Goal: Task Accomplishment & Management: Manage account settings

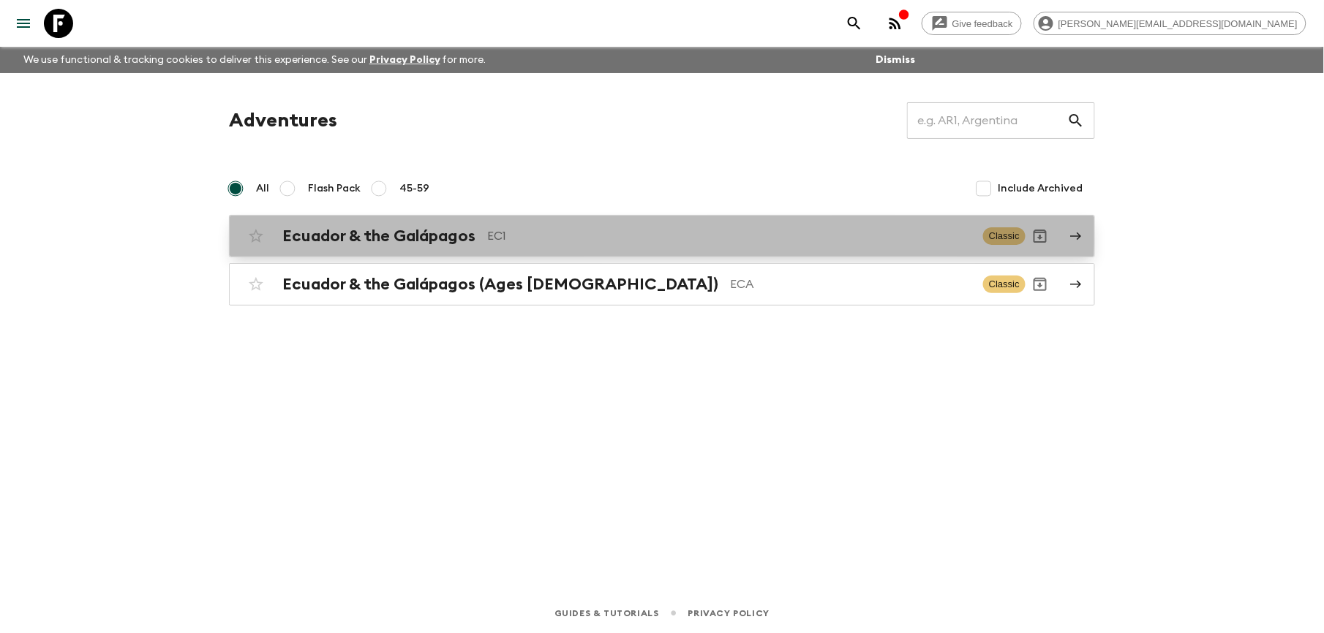
click at [420, 222] on div "Ecuador & the Galápagos EC1 Classic" at bounding box center [633, 236] width 784 height 29
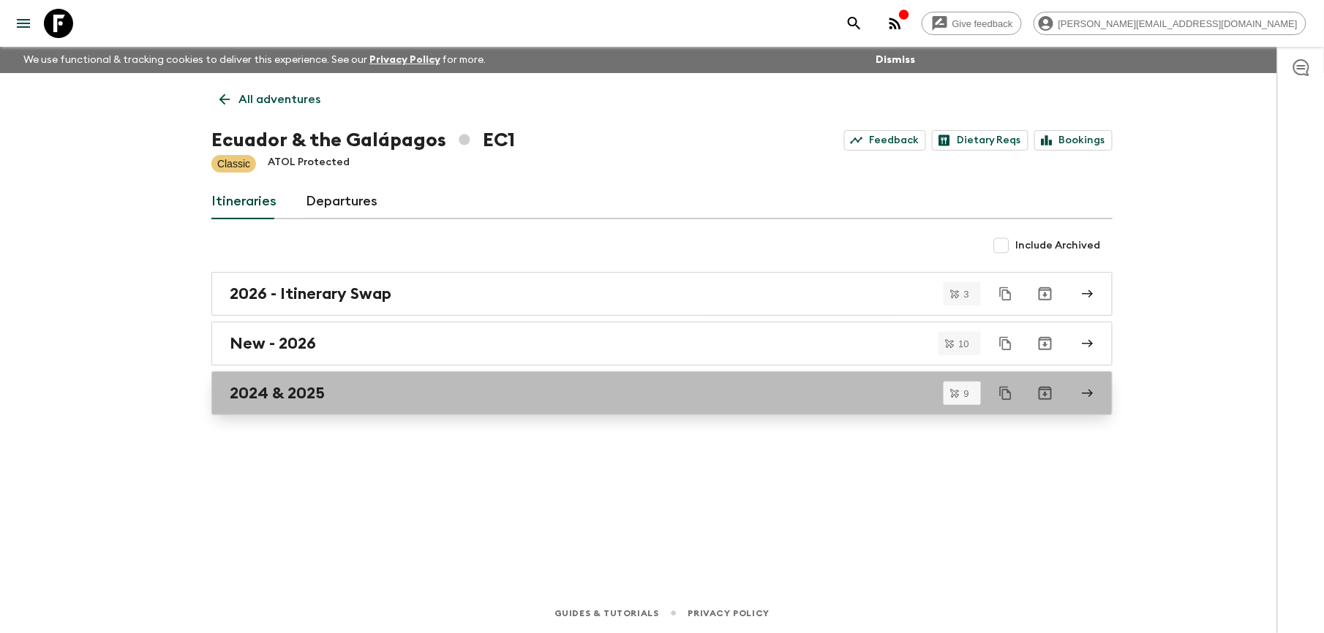
click at [303, 388] on h2 "2024 & 2025" at bounding box center [277, 393] width 95 height 19
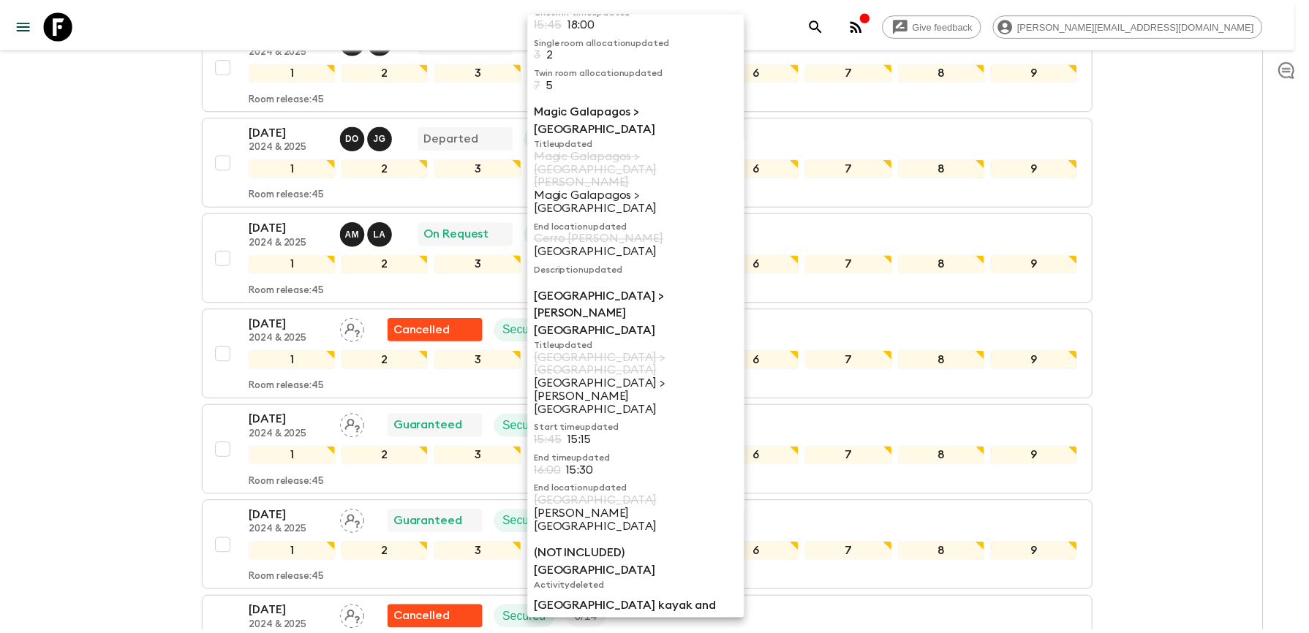
scroll to position [97, 0]
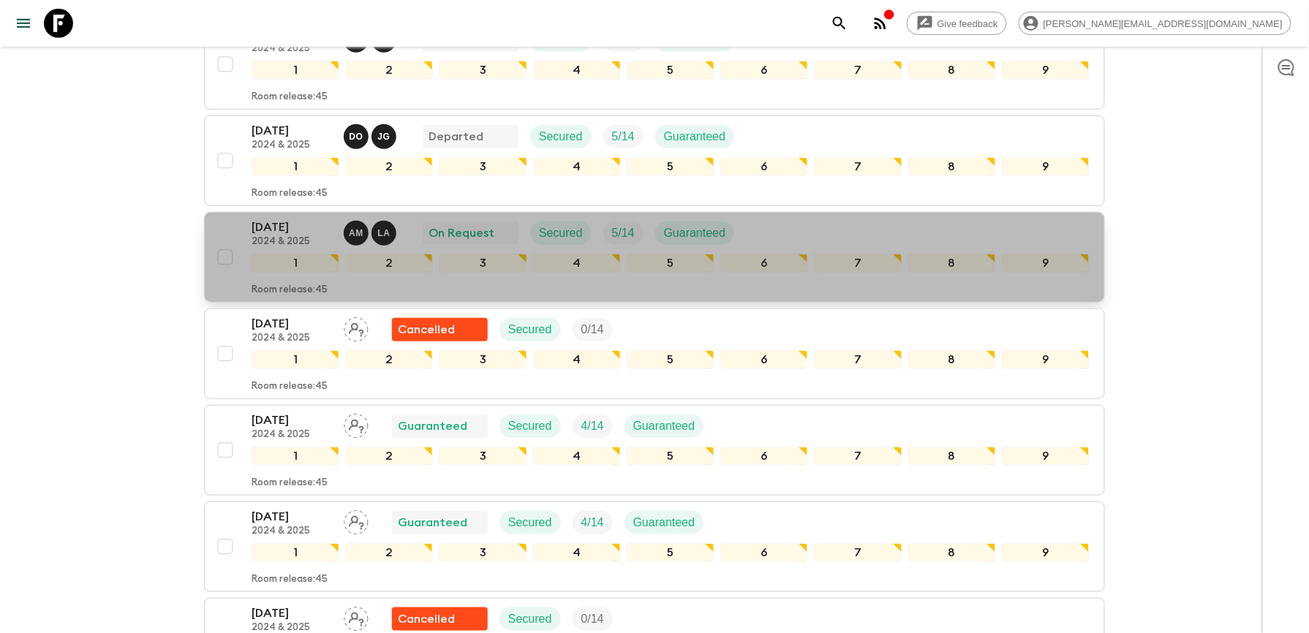
click at [282, 241] on div "[DATE] 2024 & 2025" at bounding box center [292, 233] width 80 height 29
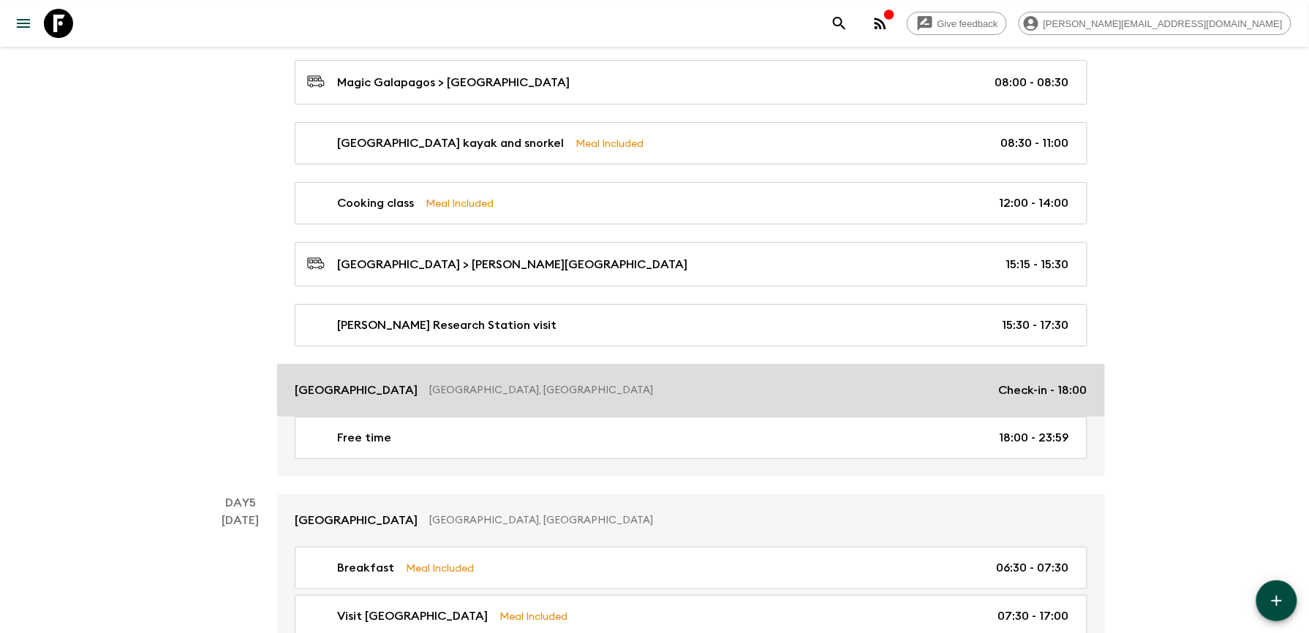
scroll to position [1950, 0]
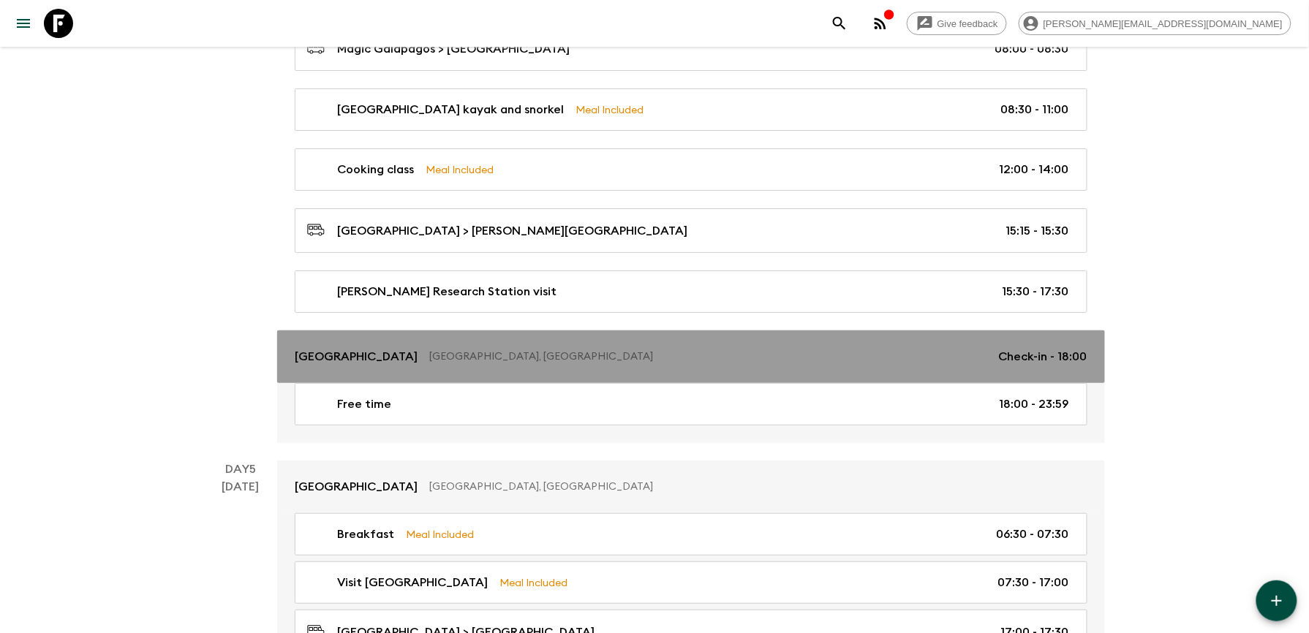
click at [367, 366] on p "[GEOGRAPHIC_DATA]" at bounding box center [356, 357] width 123 height 18
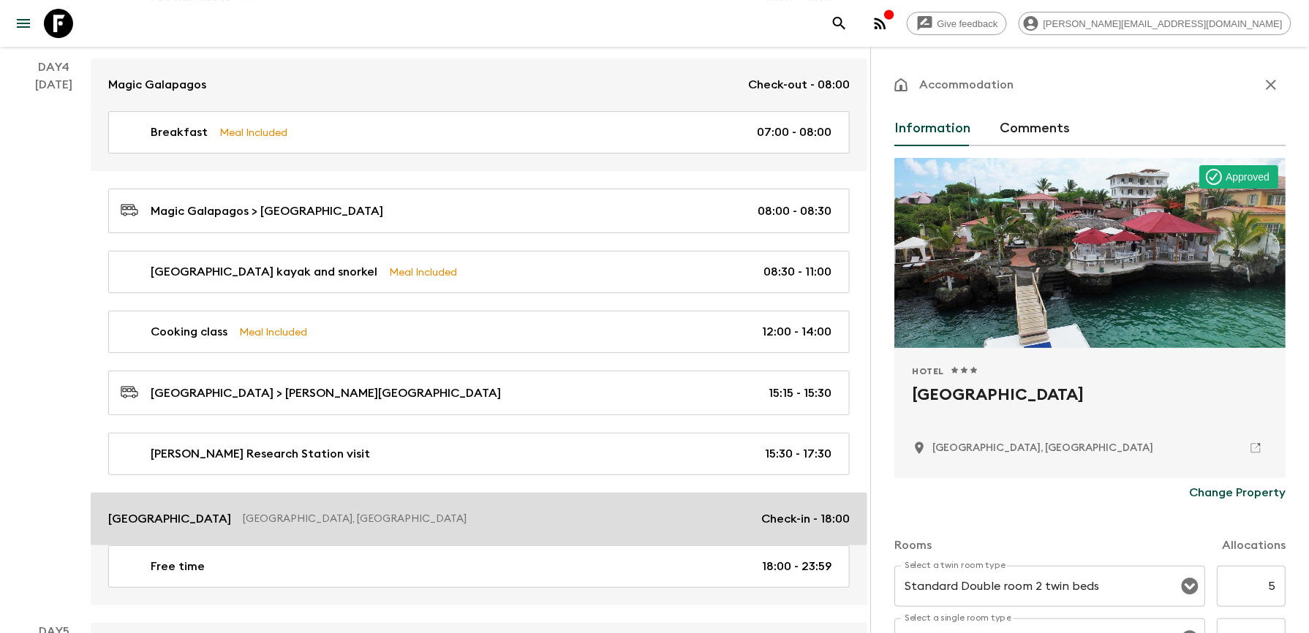
scroll to position [1755, 0]
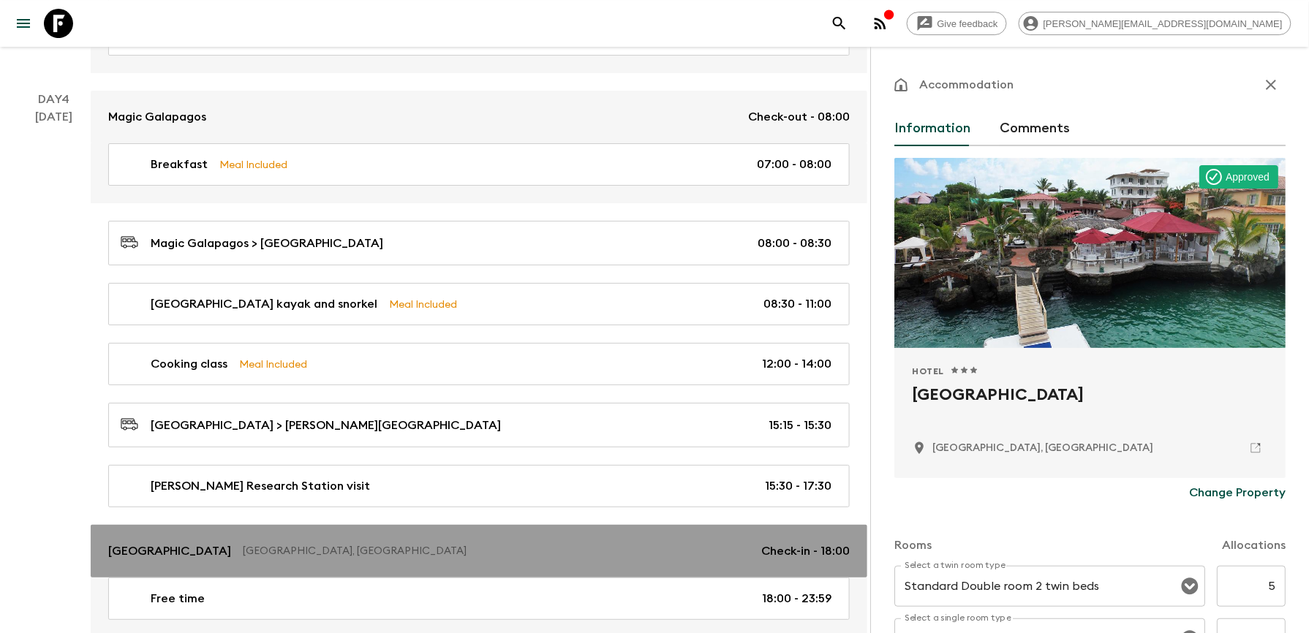
click at [205, 556] on p "[GEOGRAPHIC_DATA]" at bounding box center [169, 552] width 123 height 18
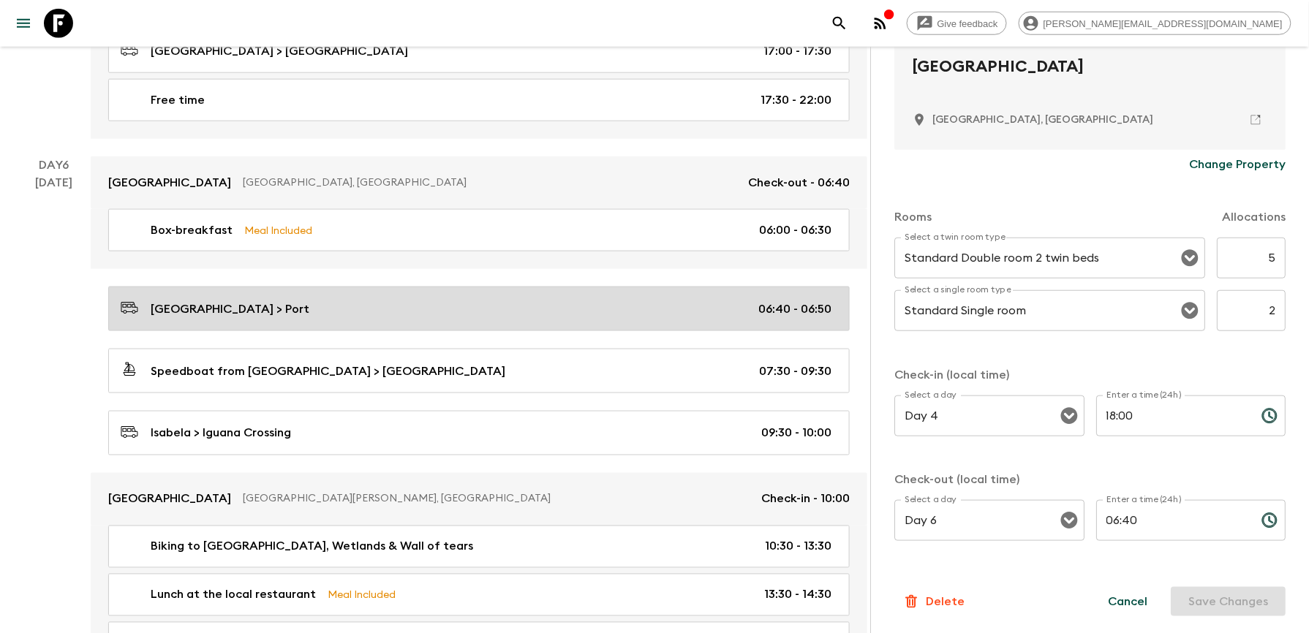
scroll to position [2535, 0]
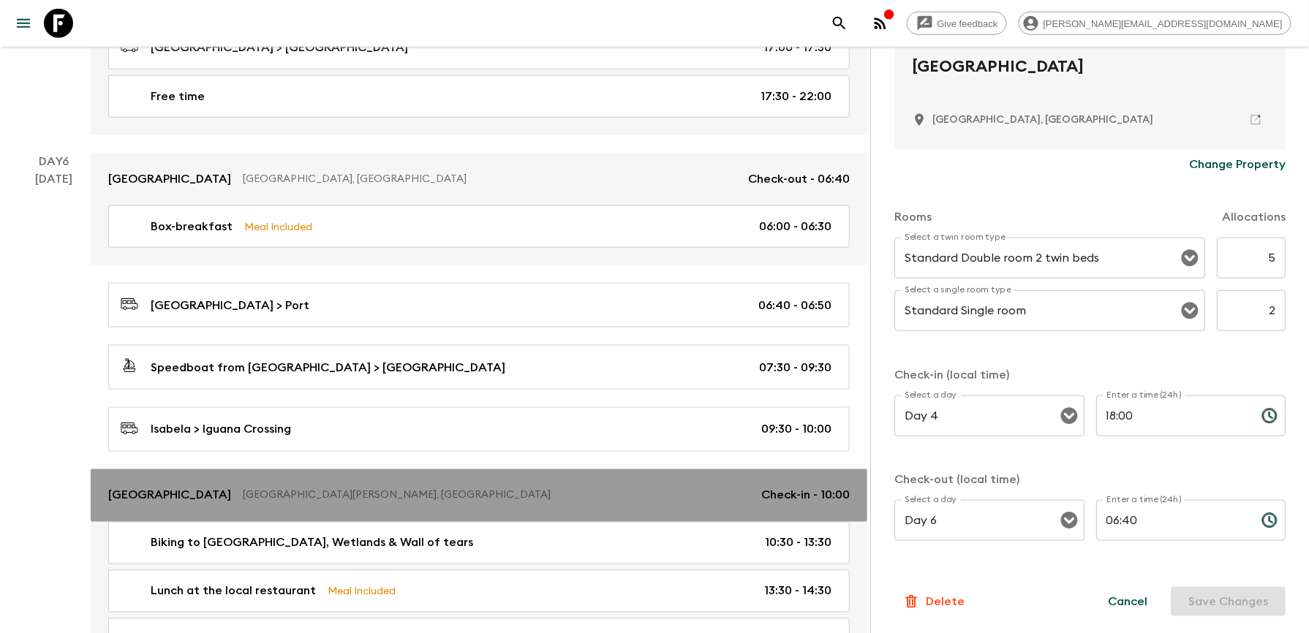
click at [268, 500] on link "[GEOGRAPHIC_DATA][PERSON_NAME], [GEOGRAPHIC_DATA] Check-in - 10:00" at bounding box center [479, 495] width 777 height 53
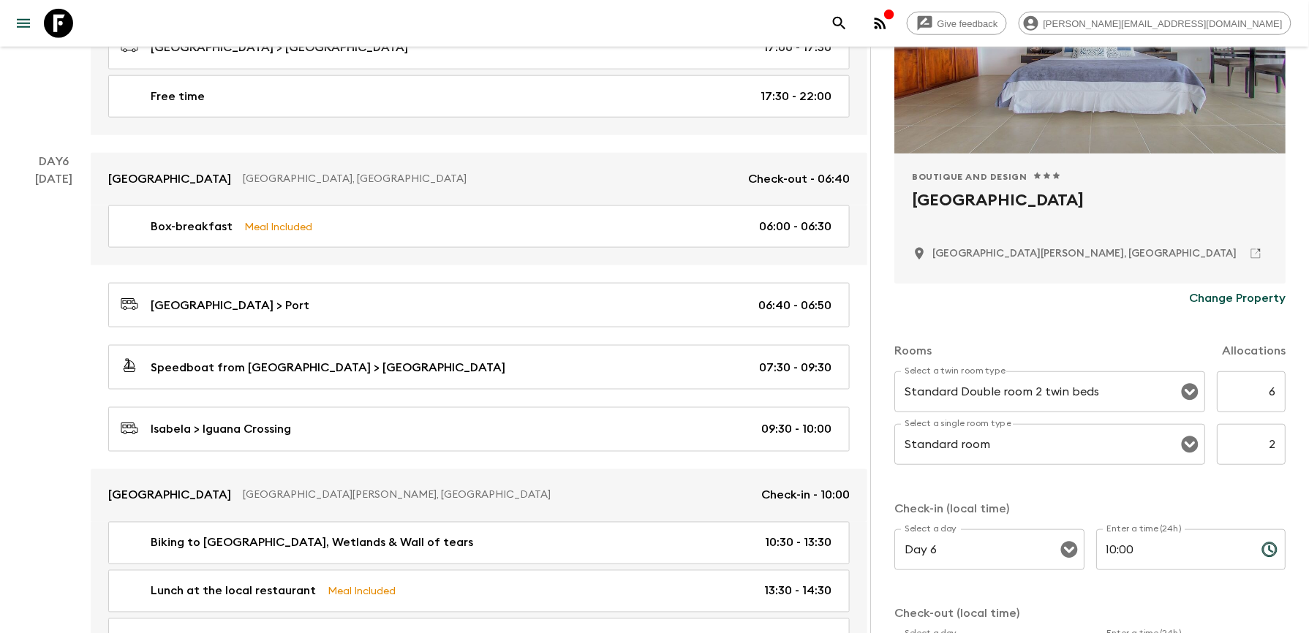
scroll to position [293, 0]
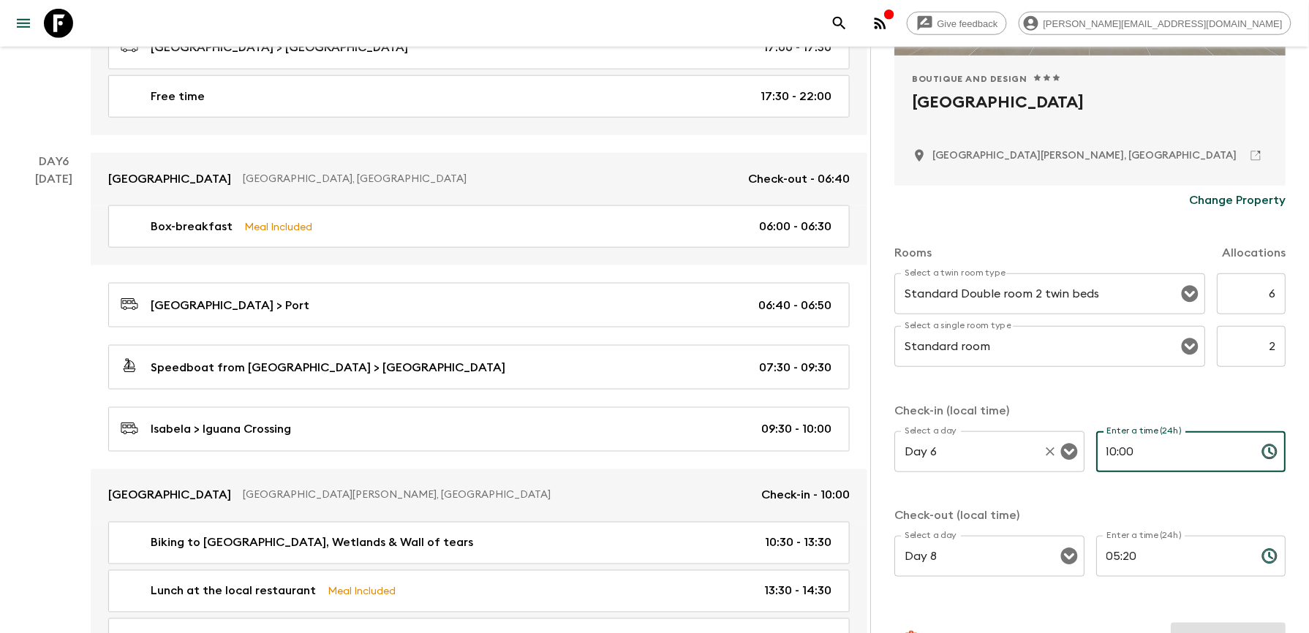
drag, startPoint x: 1153, startPoint y: 458, endPoint x: 1022, endPoint y: 455, distance: 130.9
click at [1022, 455] on div "Select a day Day 6 Select a day ​ Enter a time (24h) 10:00 Enter a time (24h) ​" at bounding box center [1089, 460] width 391 height 58
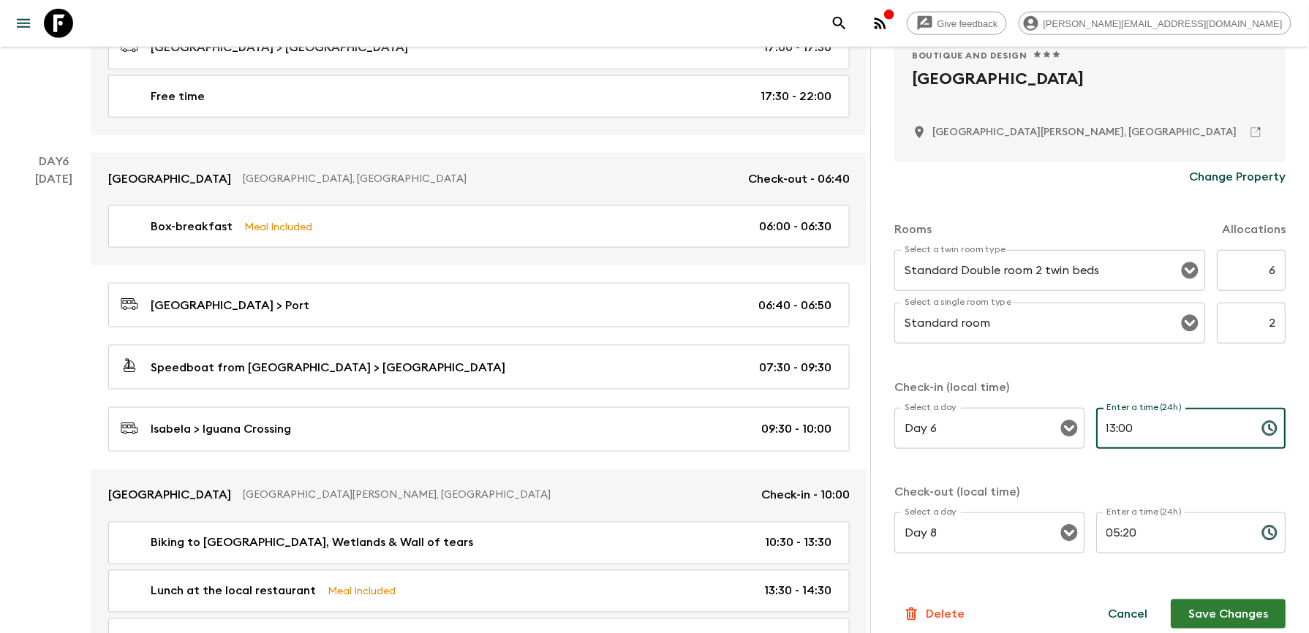
scroll to position [328, 0]
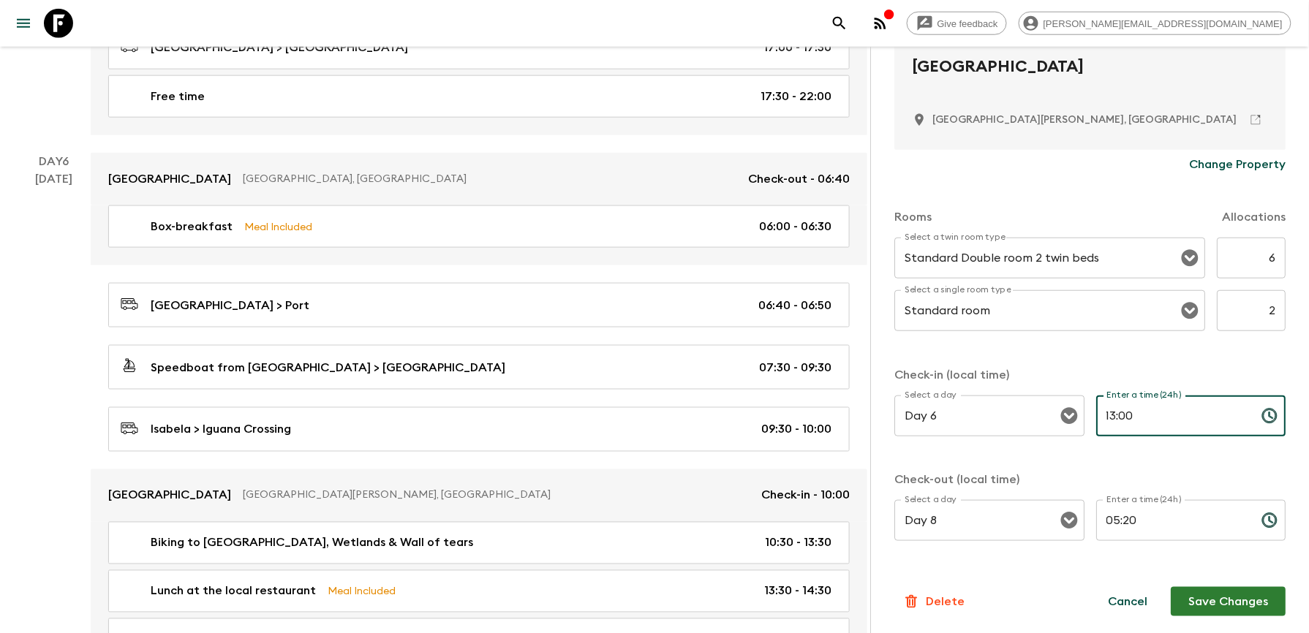
type input "13:00"
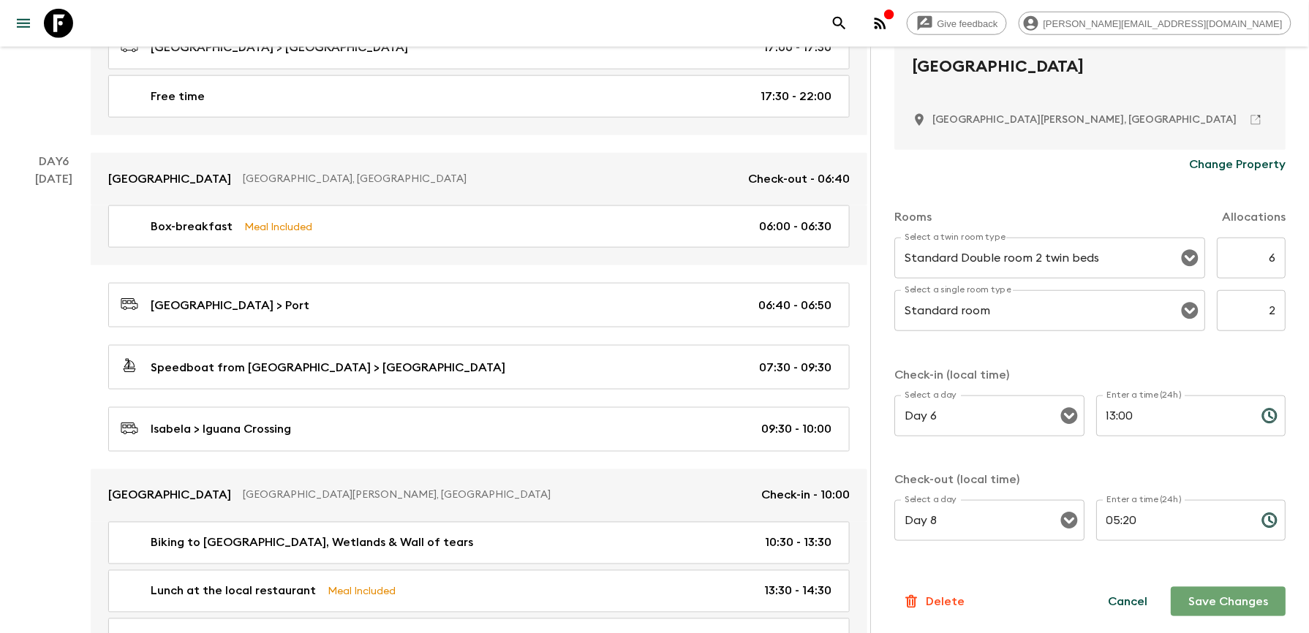
click at [1262, 600] on button "Save Changes" at bounding box center [1228, 601] width 115 height 29
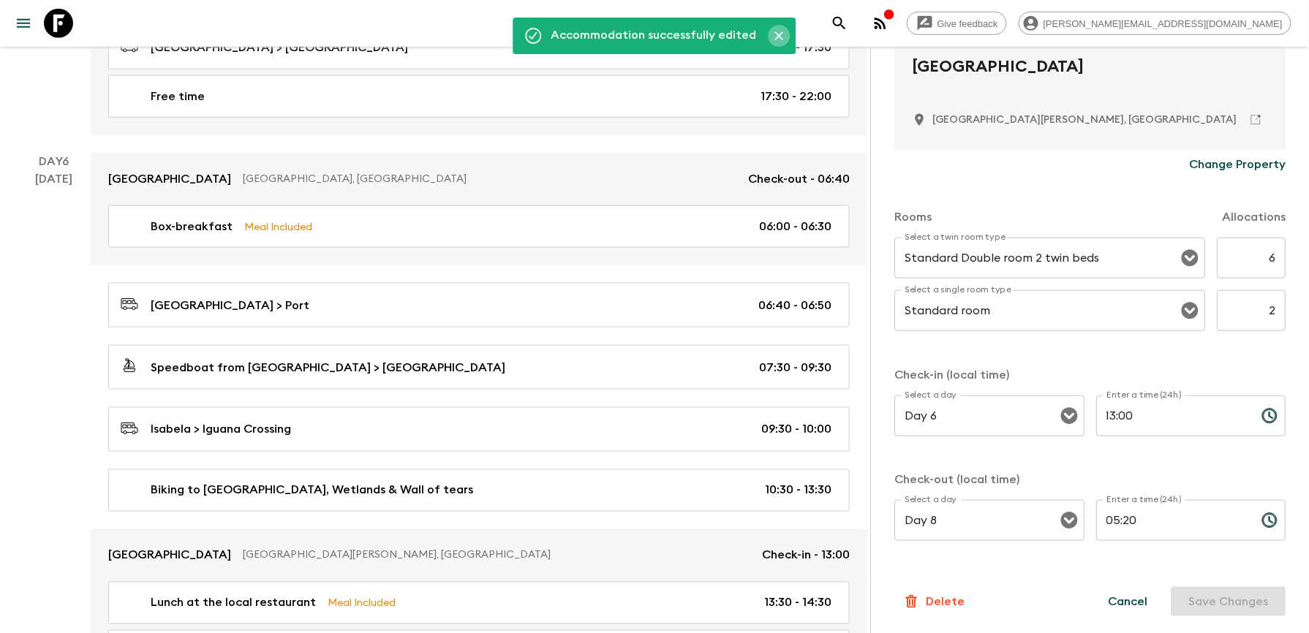
click at [774, 37] on icon "Close" at bounding box center [779, 36] width 15 height 15
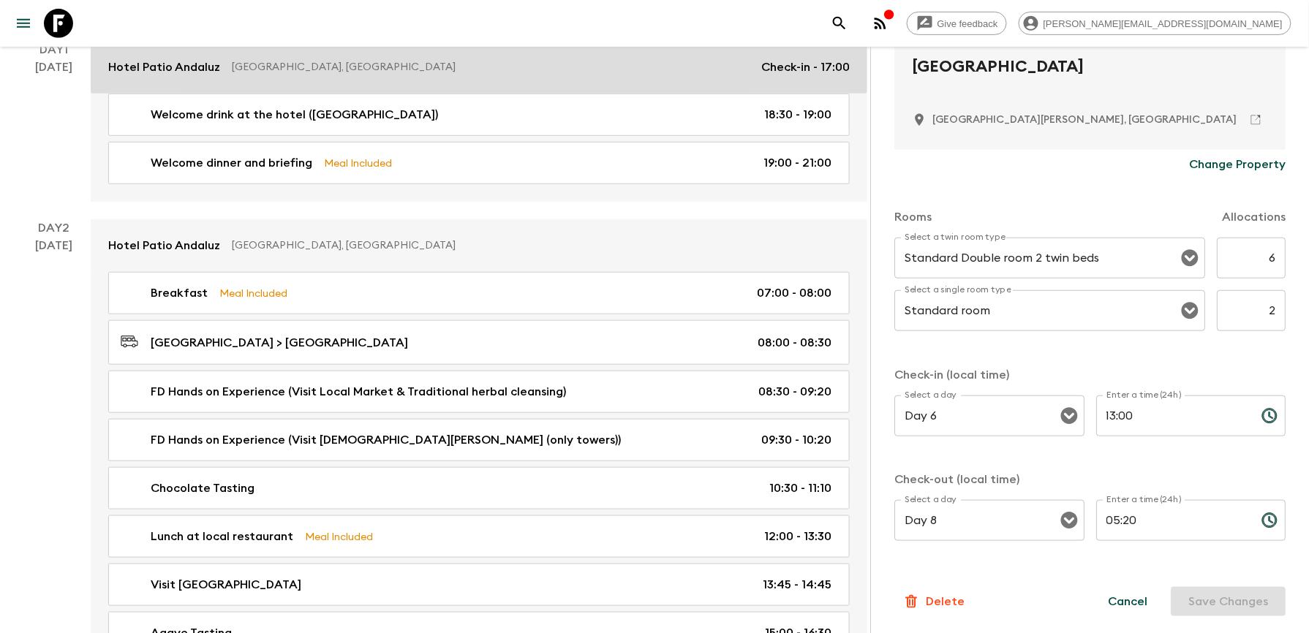
scroll to position [0, 0]
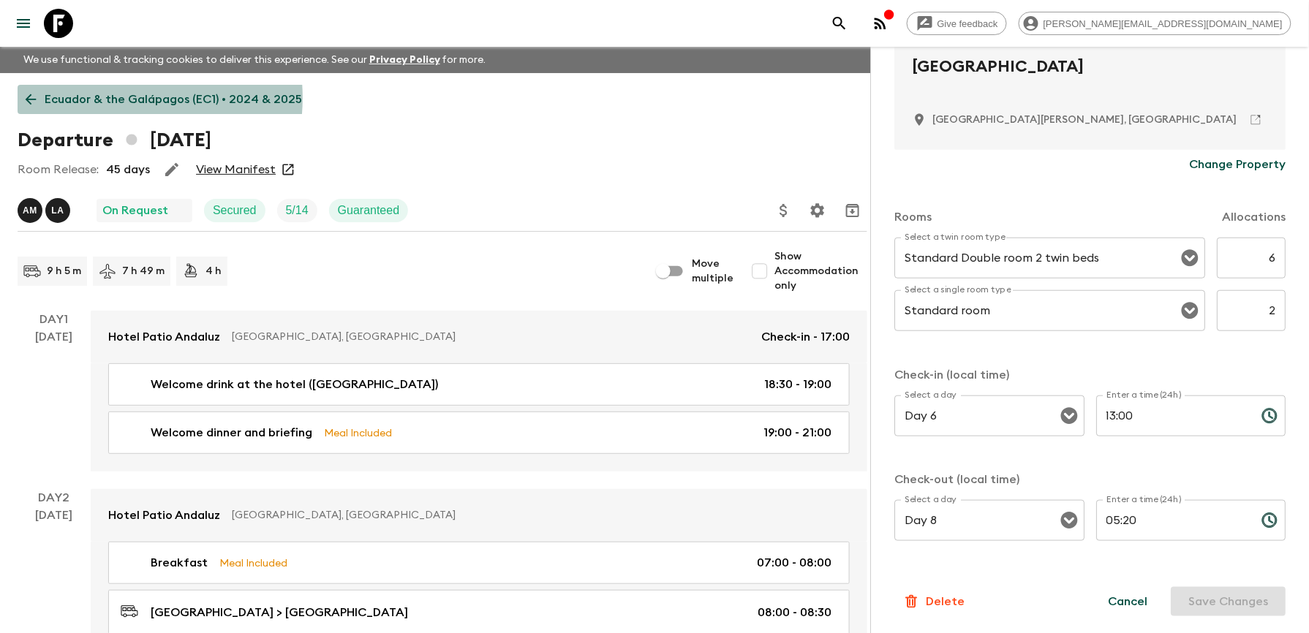
click at [103, 98] on p "Ecuador & the Galápagos (EC1) • 2024 & 2025" at bounding box center [173, 100] width 257 height 18
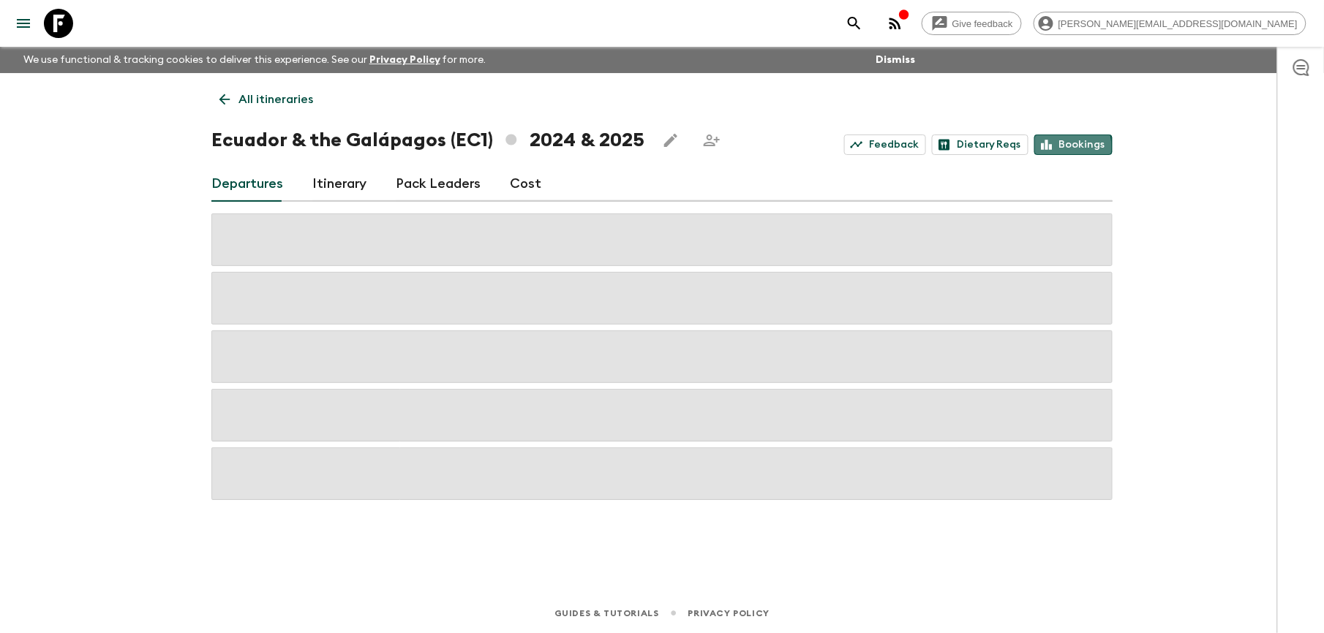
click at [1063, 147] on link "Bookings" at bounding box center [1073, 145] width 78 height 20
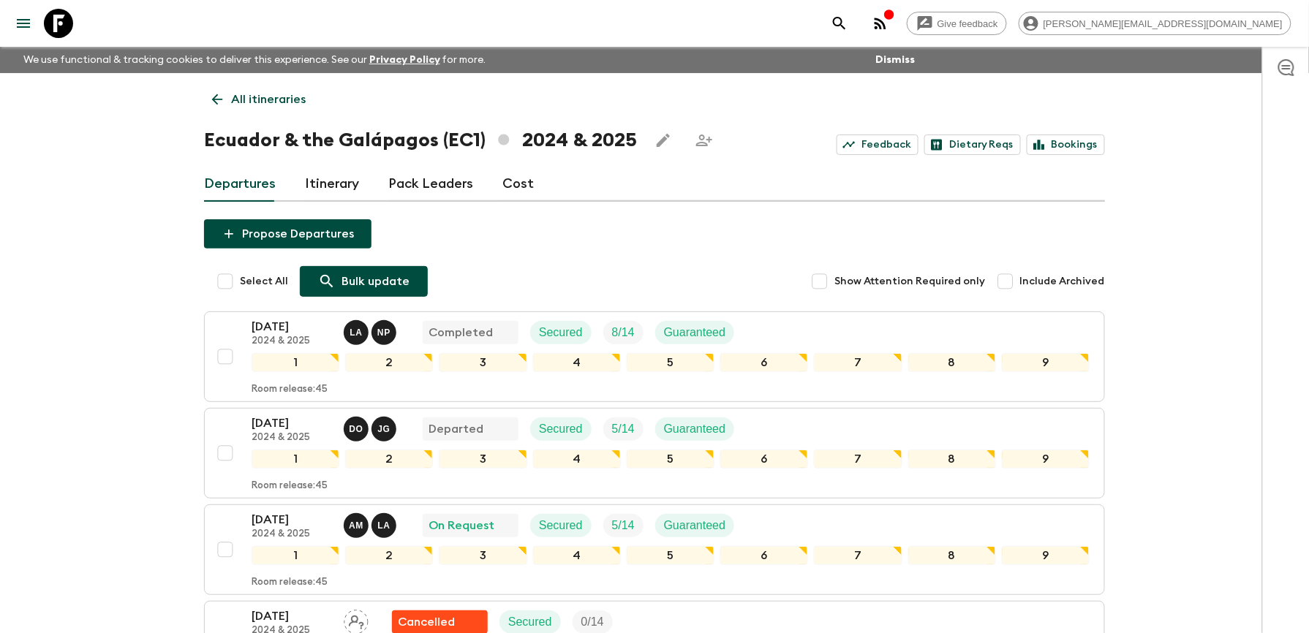
click at [378, 279] on p "Bulk update" at bounding box center [375, 282] width 68 height 18
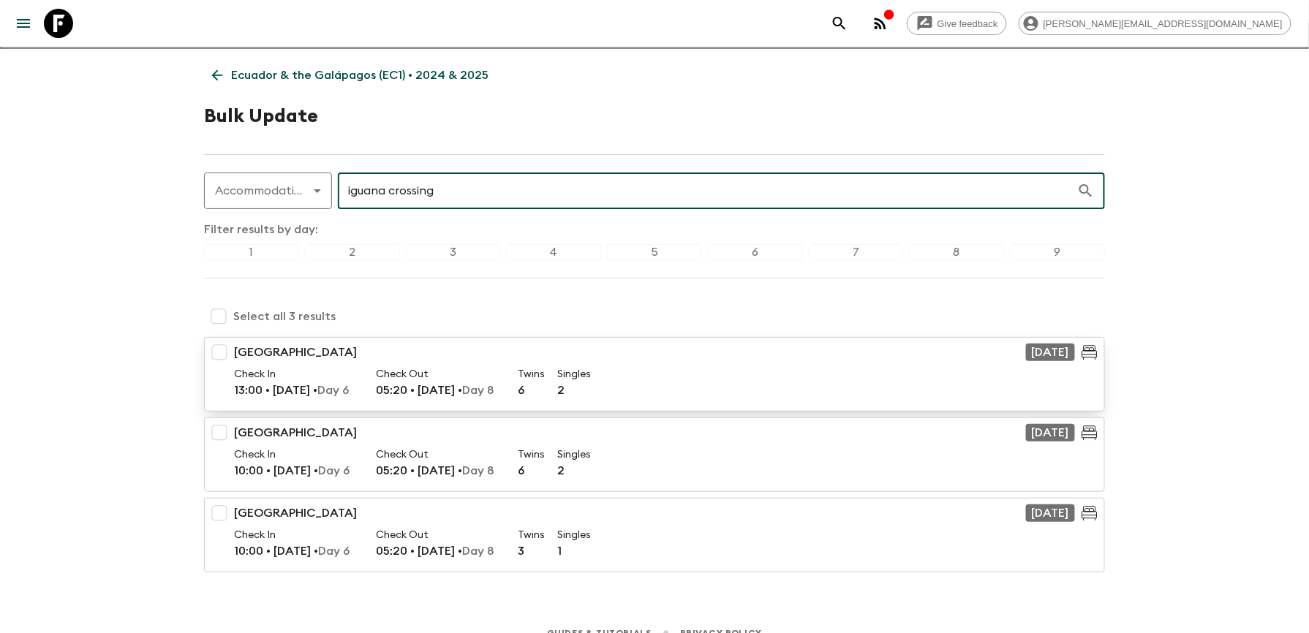
scroll to position [45, 0]
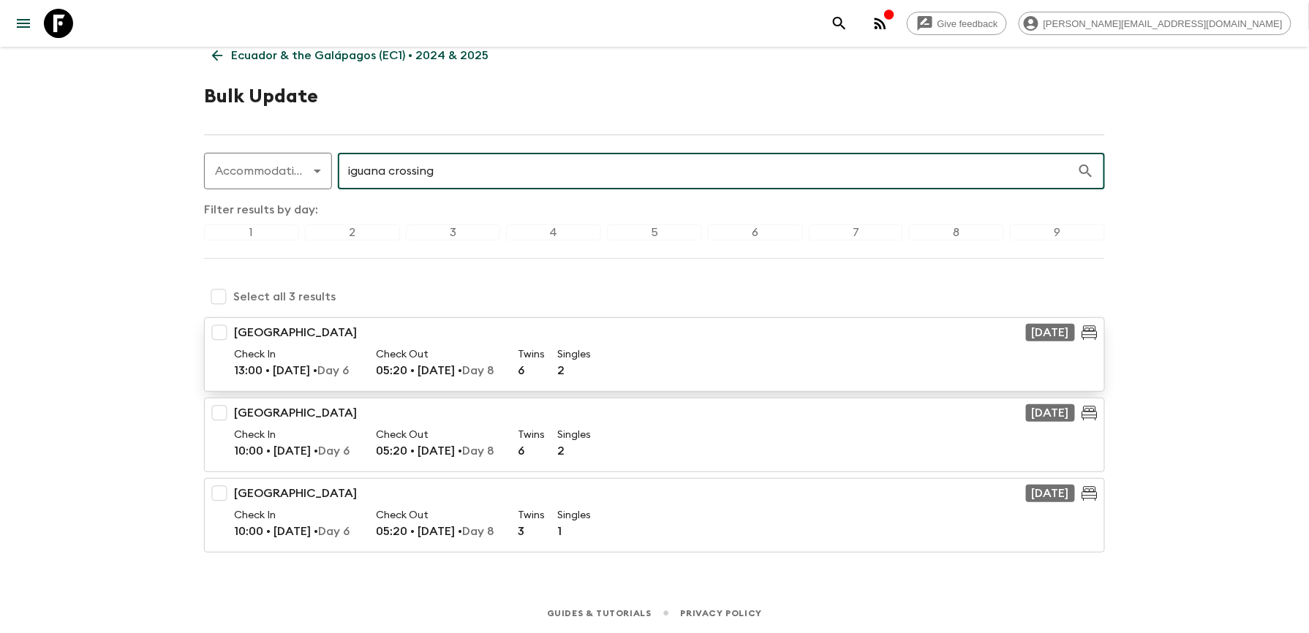
type input "iguana crossing"
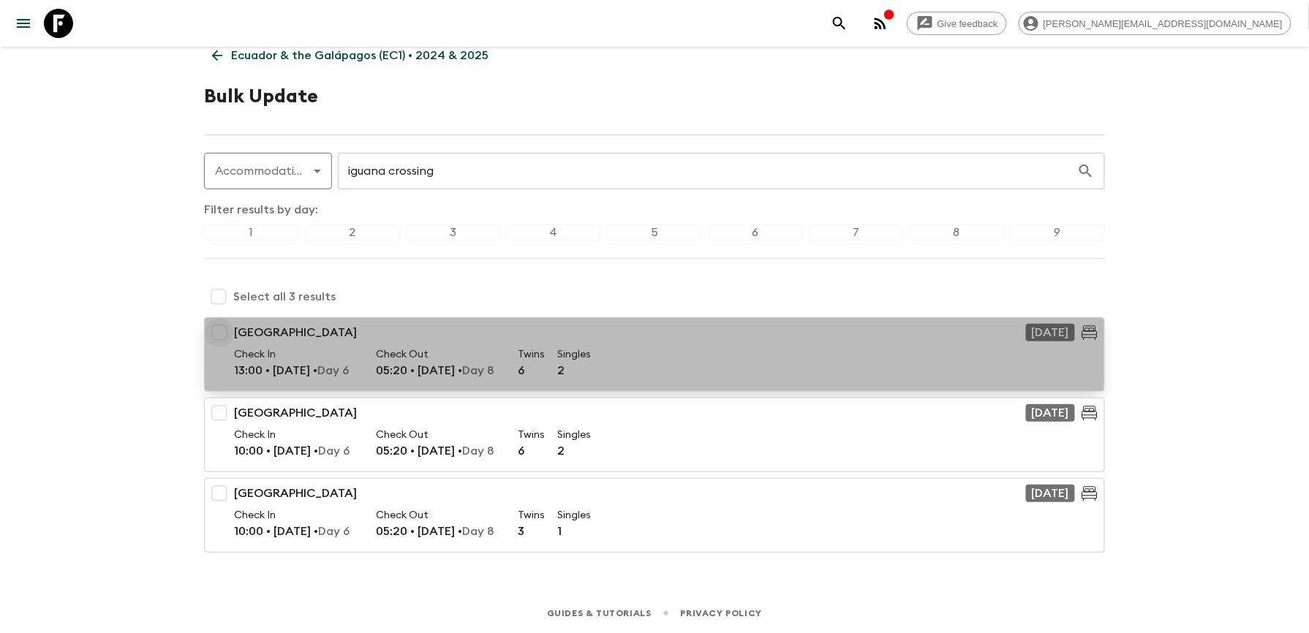
click at [221, 337] on input "checkbox" at bounding box center [219, 332] width 29 height 29
checkbox input "true"
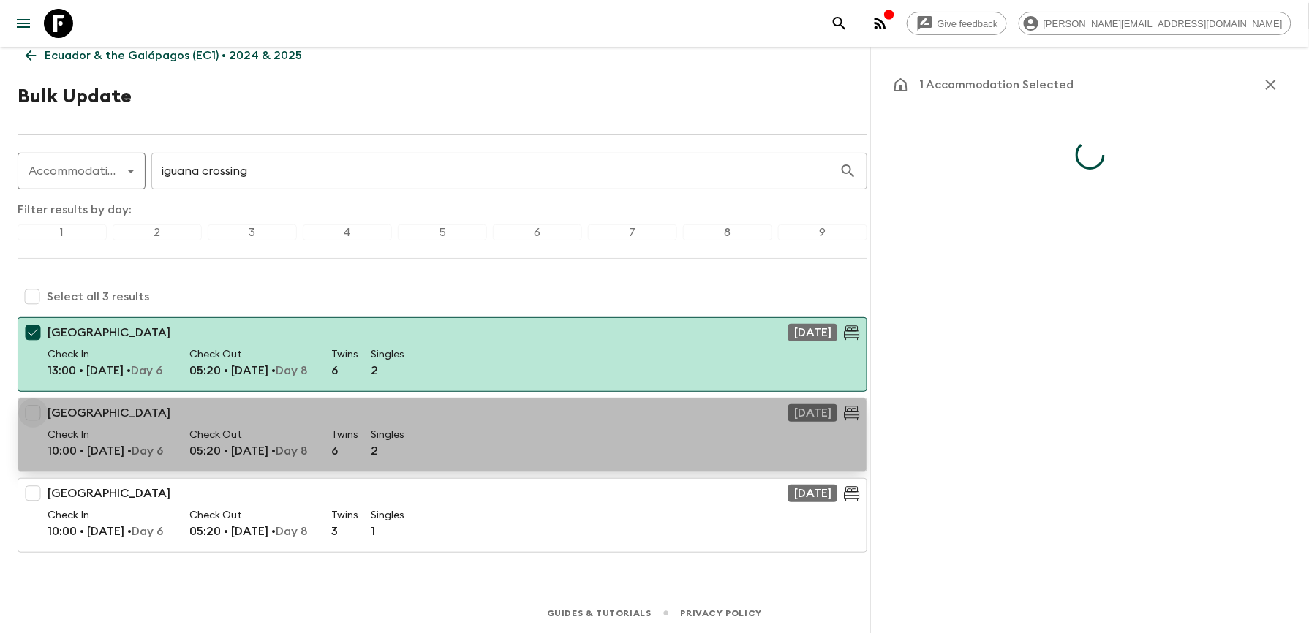
click at [33, 407] on input "checkbox" at bounding box center [32, 413] width 29 height 29
checkbox input "true"
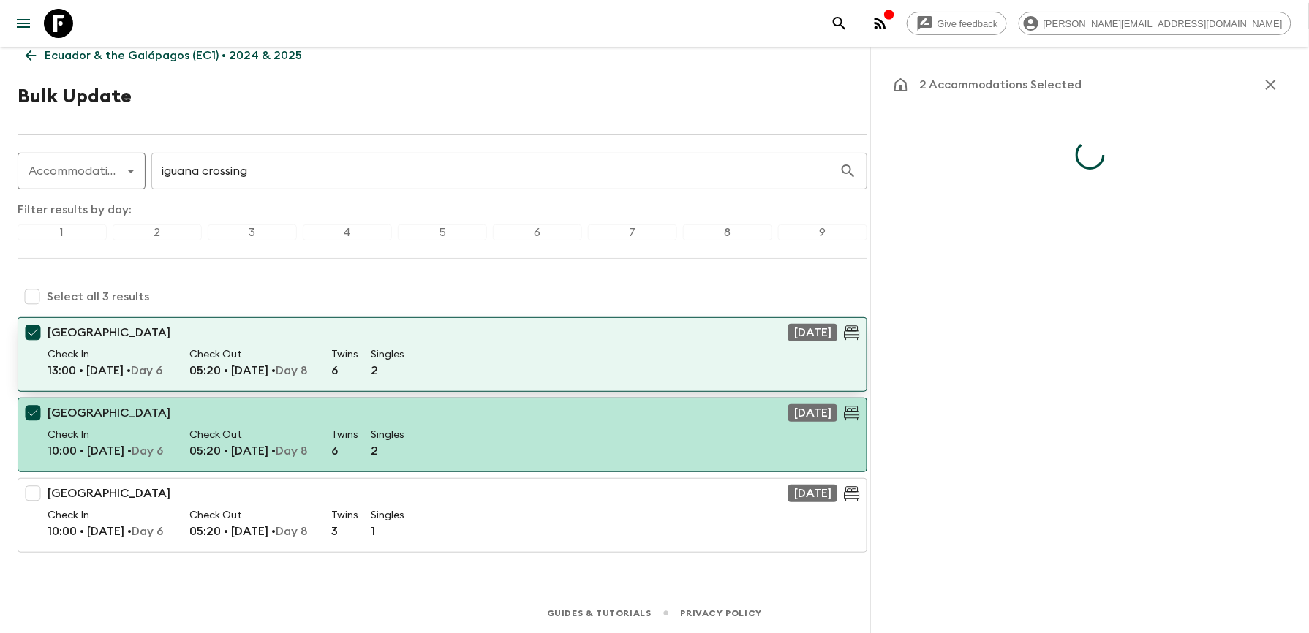
click at [34, 333] on input "checkbox" at bounding box center [32, 332] width 29 height 29
checkbox input "false"
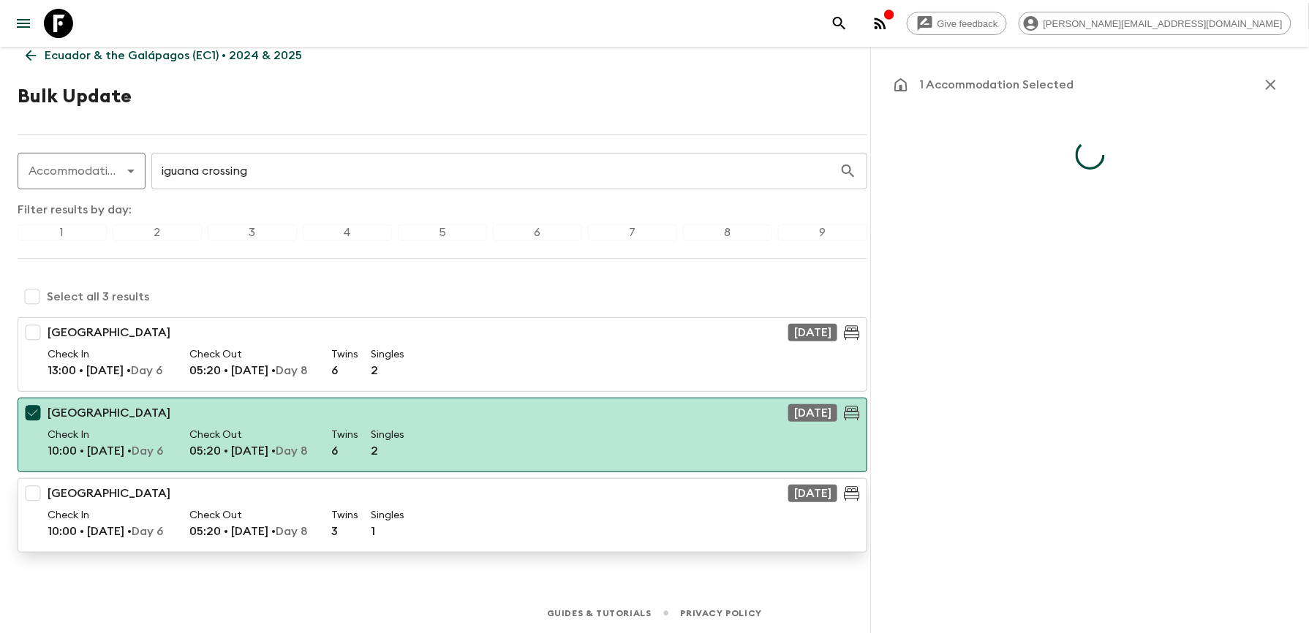
click at [38, 494] on input "checkbox" at bounding box center [32, 493] width 29 height 29
checkbox input "true"
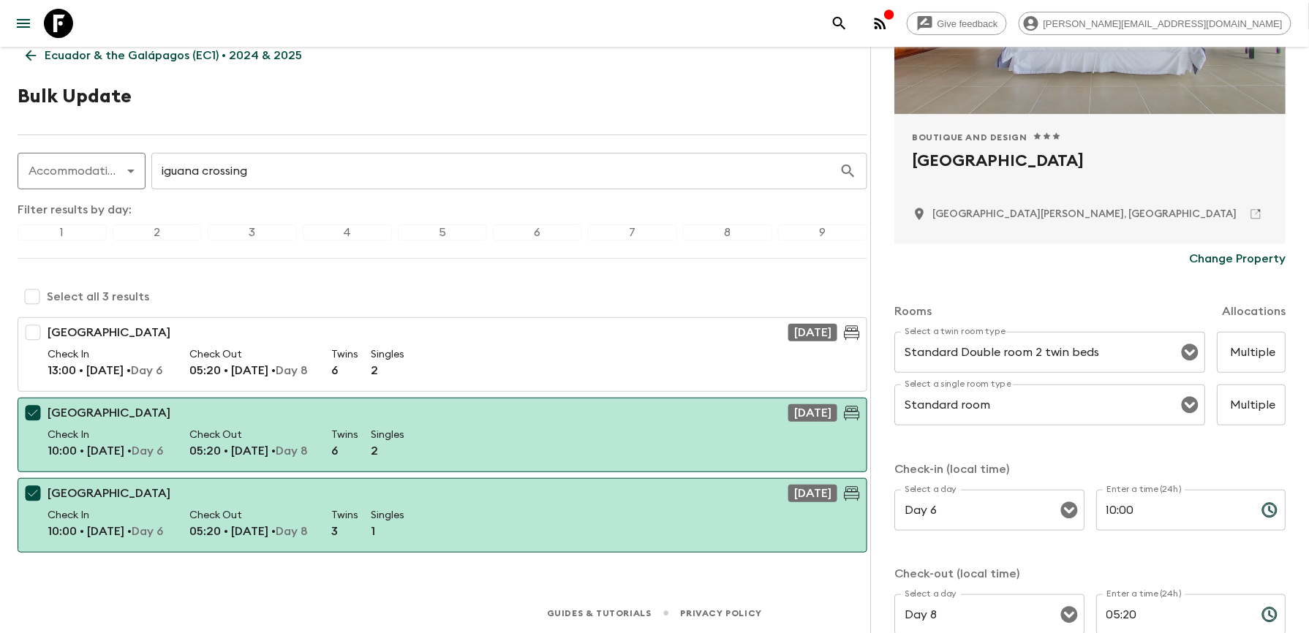
scroll to position [195, 0]
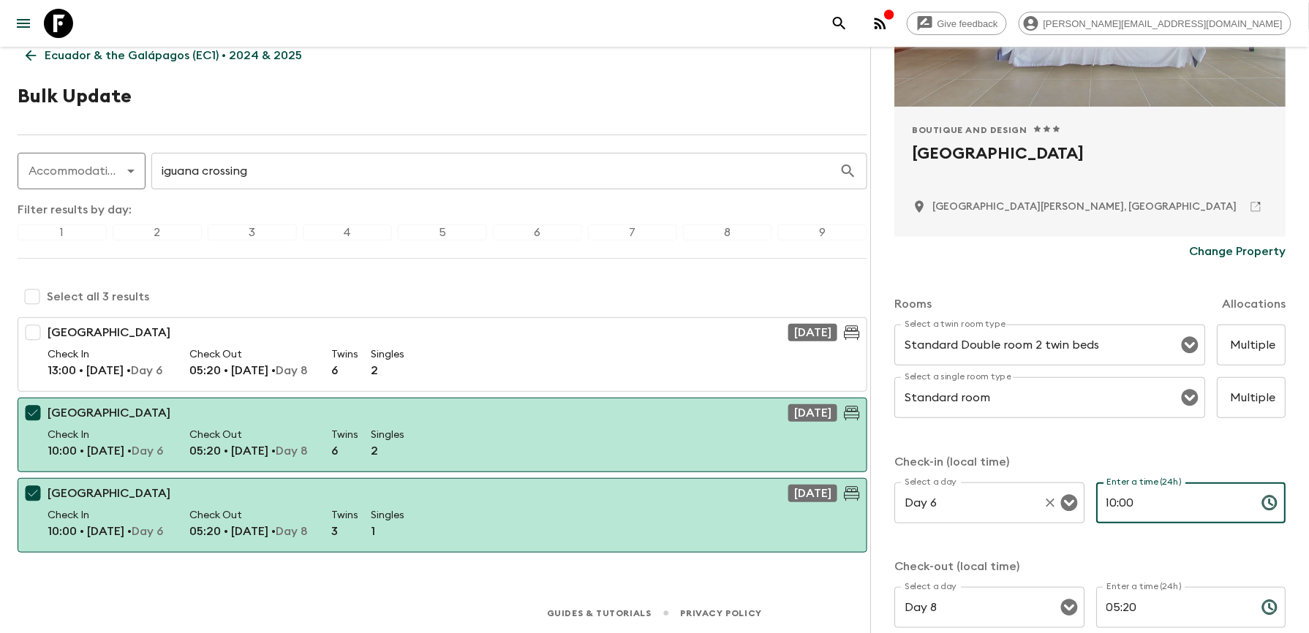
drag, startPoint x: 1144, startPoint y: 492, endPoint x: 1022, endPoint y: 521, distance: 126.1
click at [1022, 521] on div "Select a day Day 6 Select a day ​ Enter a time (24h) 10:00 Enter a time (24h) ​" at bounding box center [1089, 512] width 391 height 58
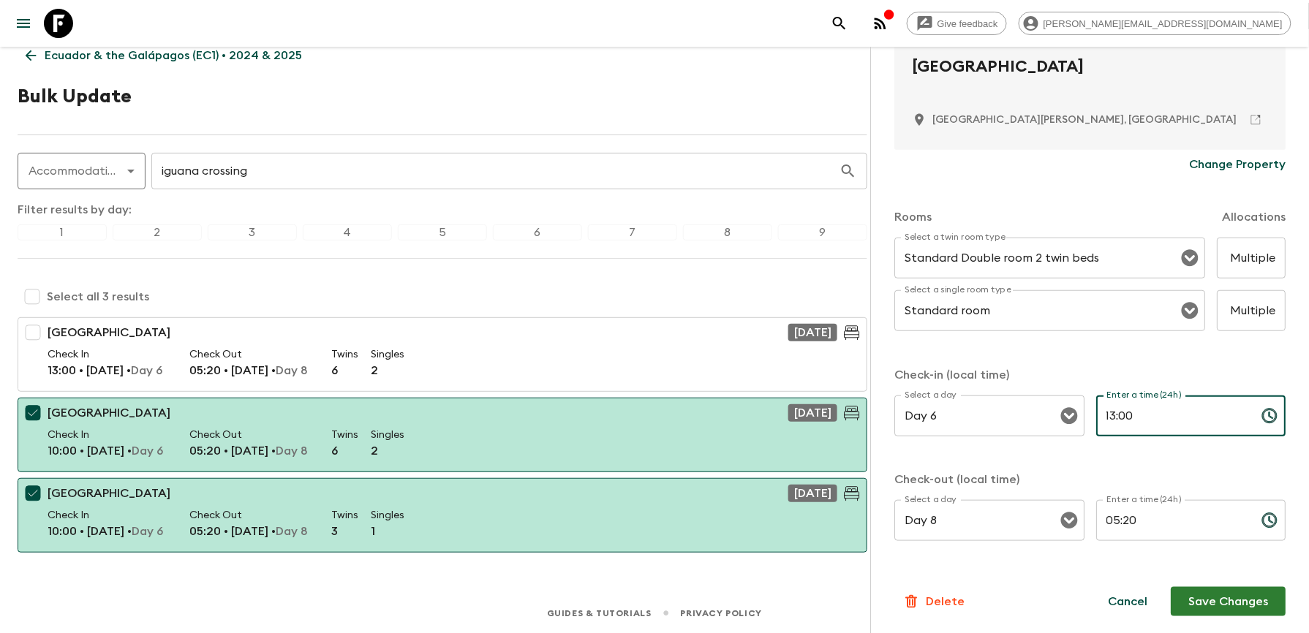
type input "13:00"
click at [1215, 604] on button "Save Changes" at bounding box center [1228, 601] width 115 height 29
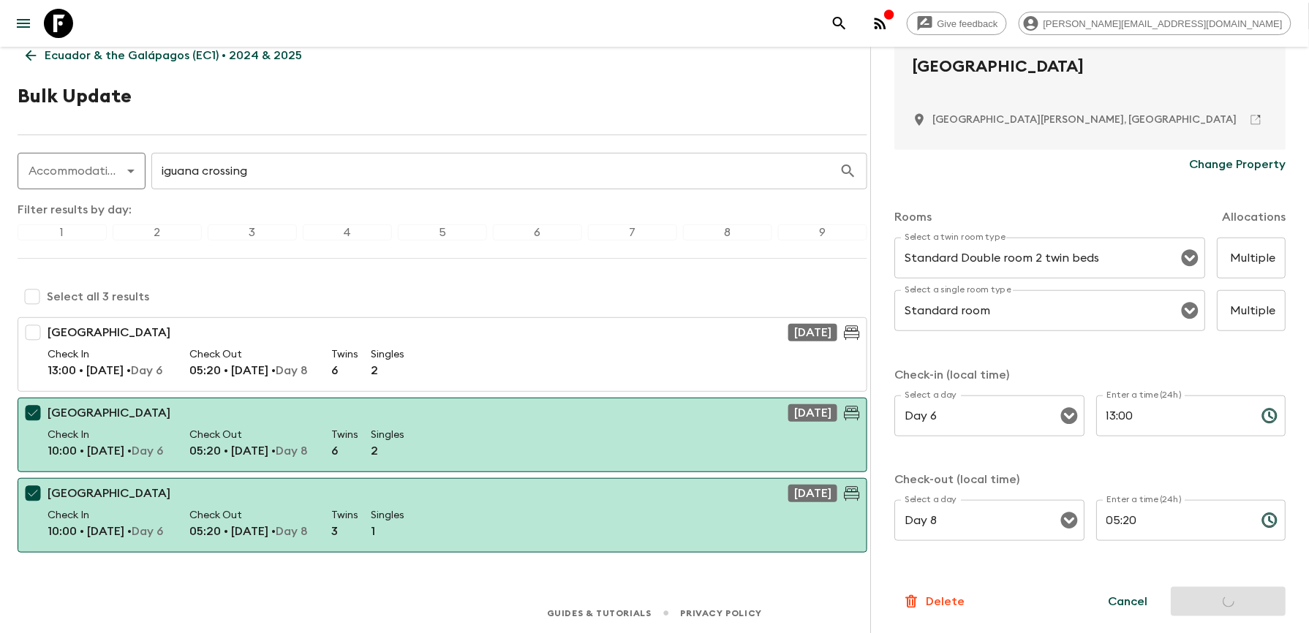
scroll to position [0, 0]
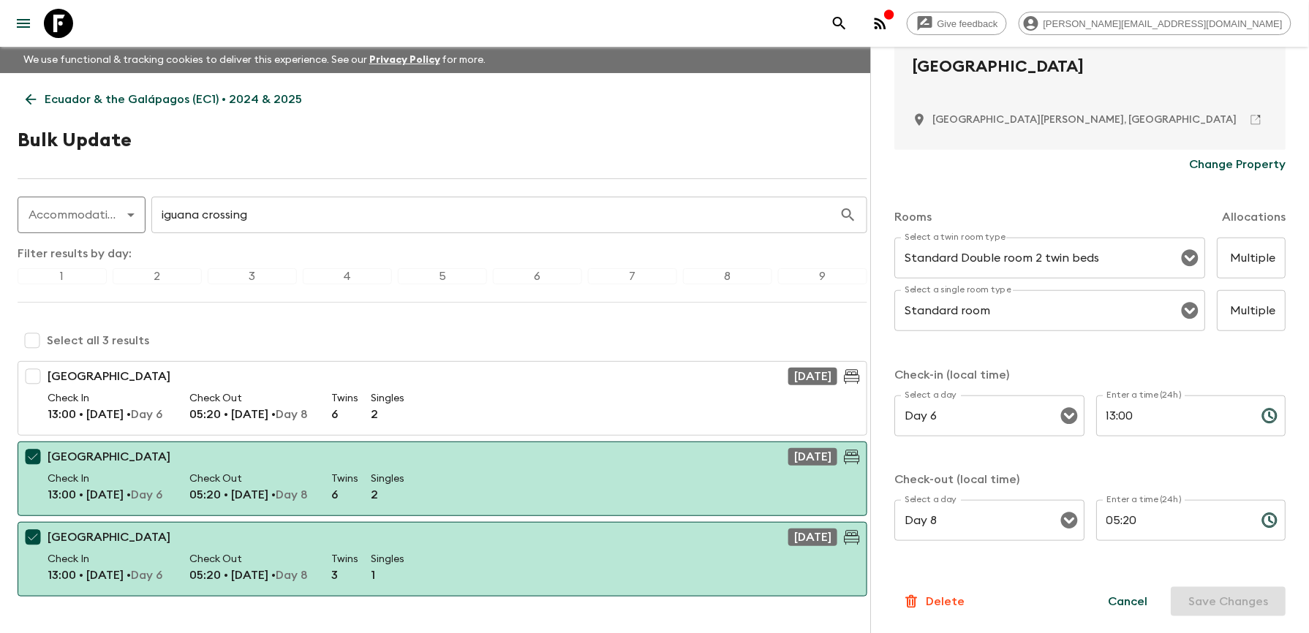
click at [62, 616] on div "Give feedback [PERSON_NAME][EMAIL_ADDRESS][DOMAIN_NAME] We use functional & tra…" at bounding box center [654, 338] width 1309 height 677
click at [34, 97] on icon at bounding box center [31, 99] width 16 height 16
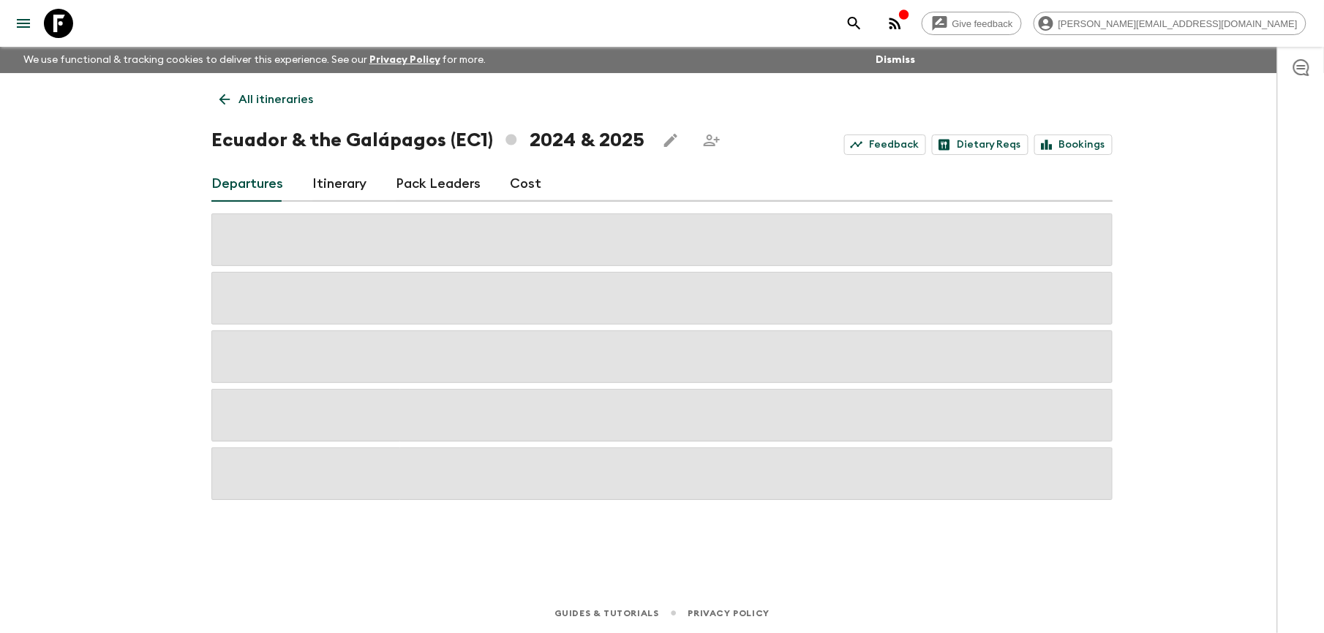
click at [272, 106] on p "All itineraries" at bounding box center [275, 100] width 75 height 18
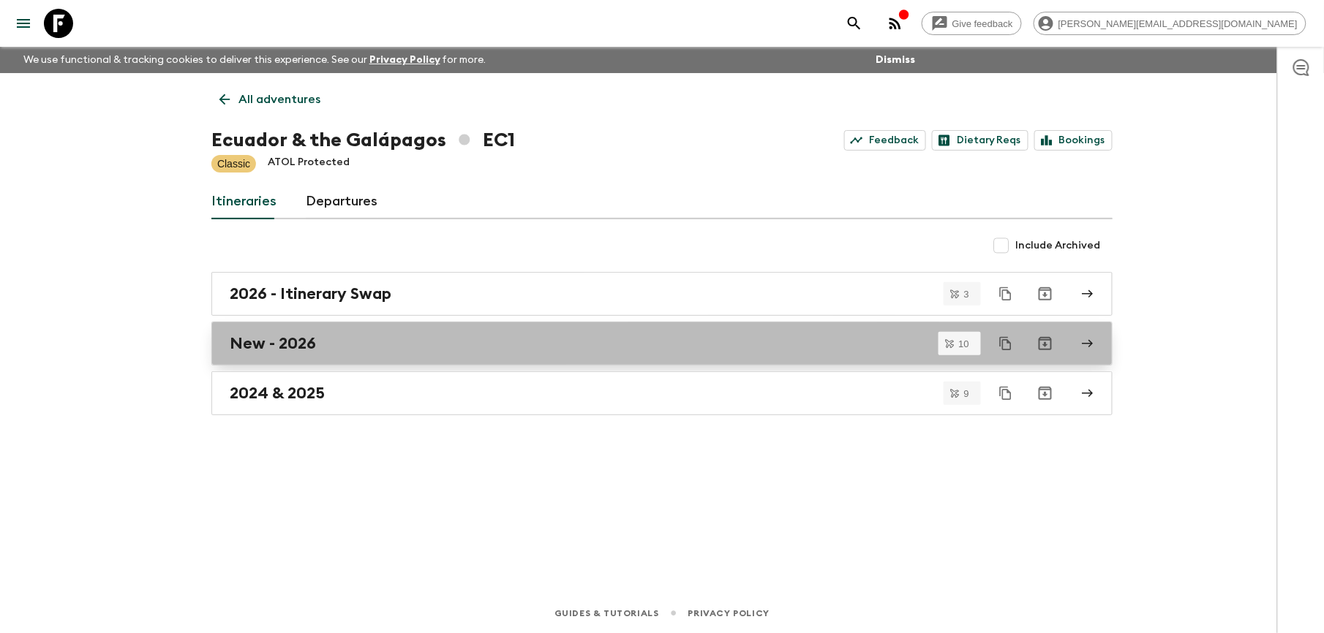
click at [295, 338] on h2 "New - 2026" at bounding box center [273, 343] width 86 height 19
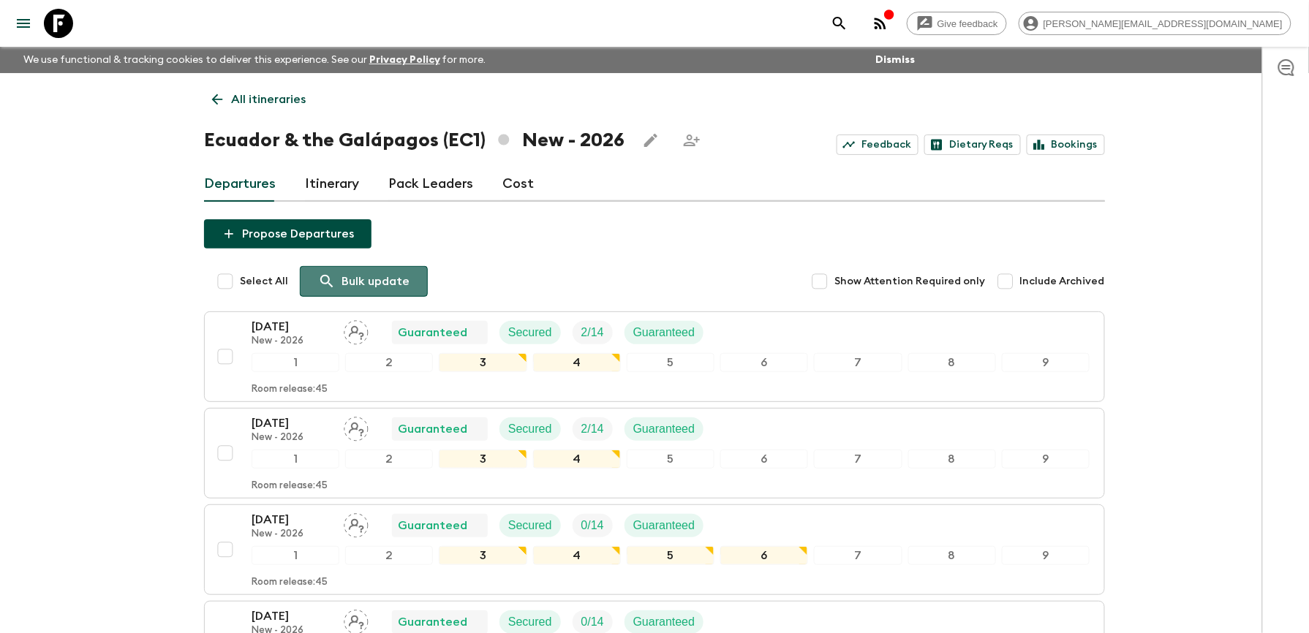
click at [369, 273] on p "Bulk update" at bounding box center [375, 282] width 68 height 18
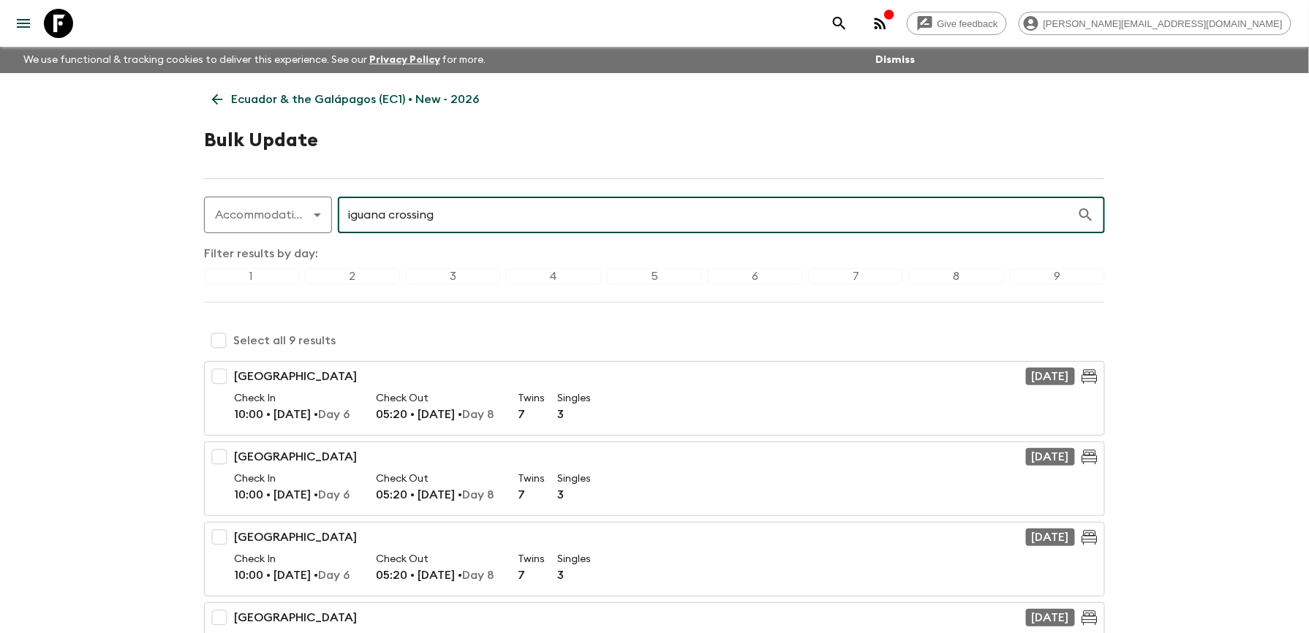
type input "iguana crossing"
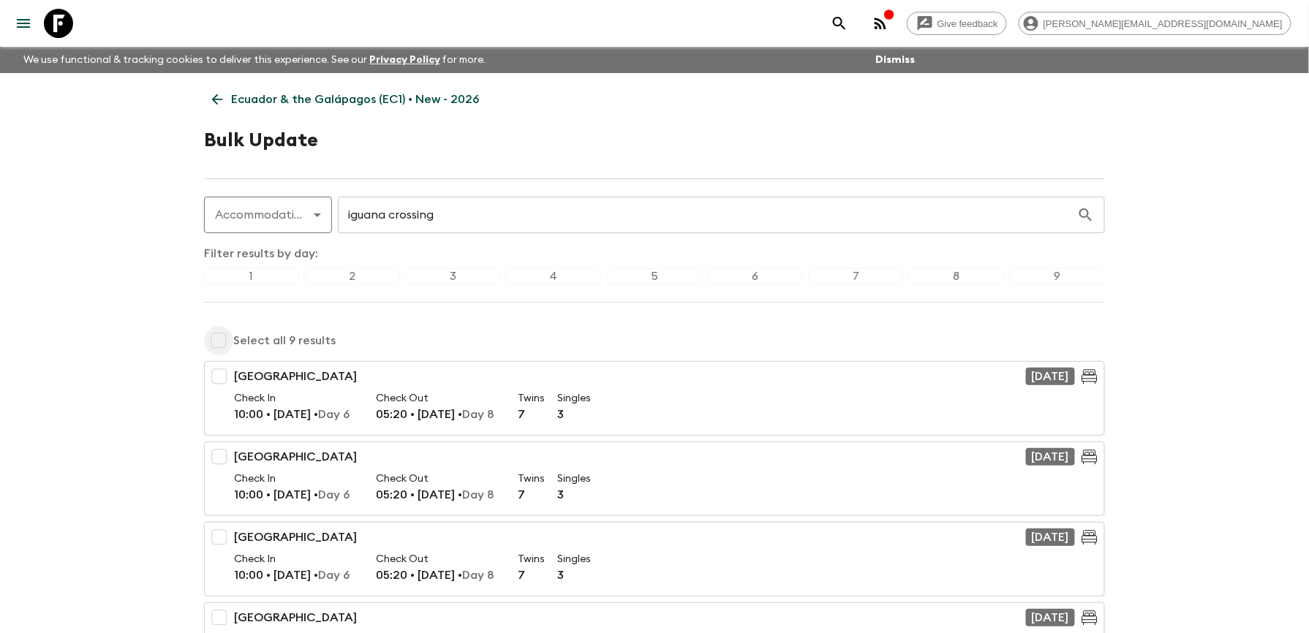
click at [223, 335] on input "checkbox" at bounding box center [218, 340] width 29 height 29
checkbox input "true"
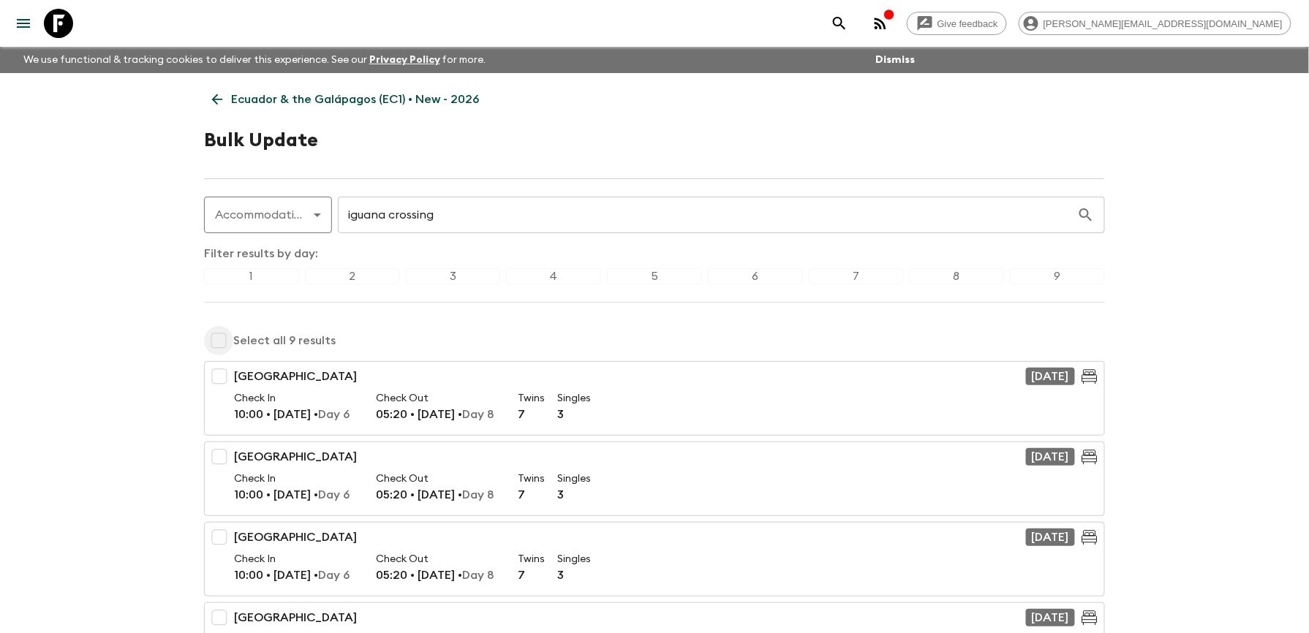
checkbox input "true"
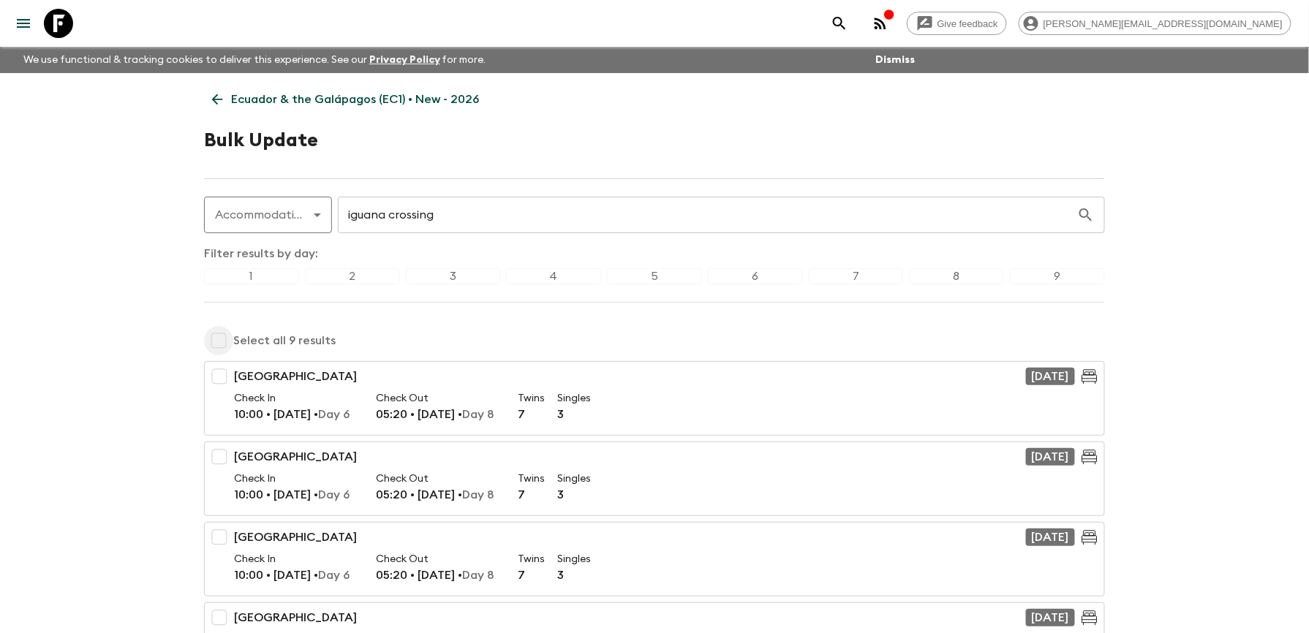
checkbox input "true"
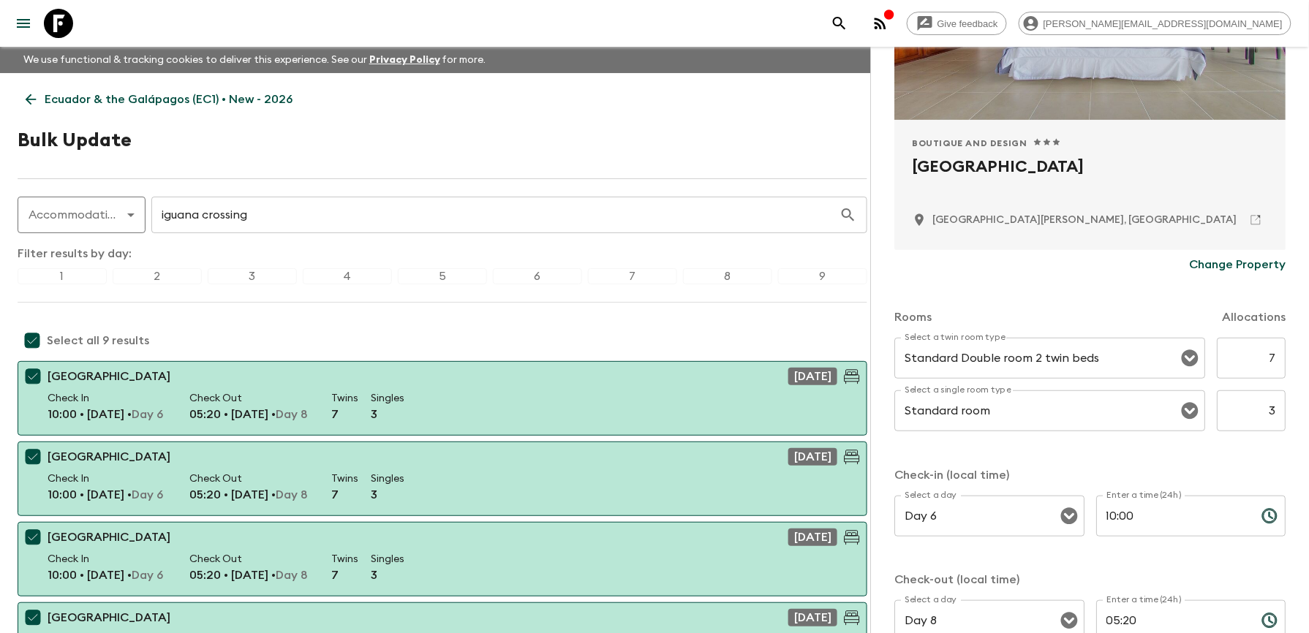
scroll to position [195, 0]
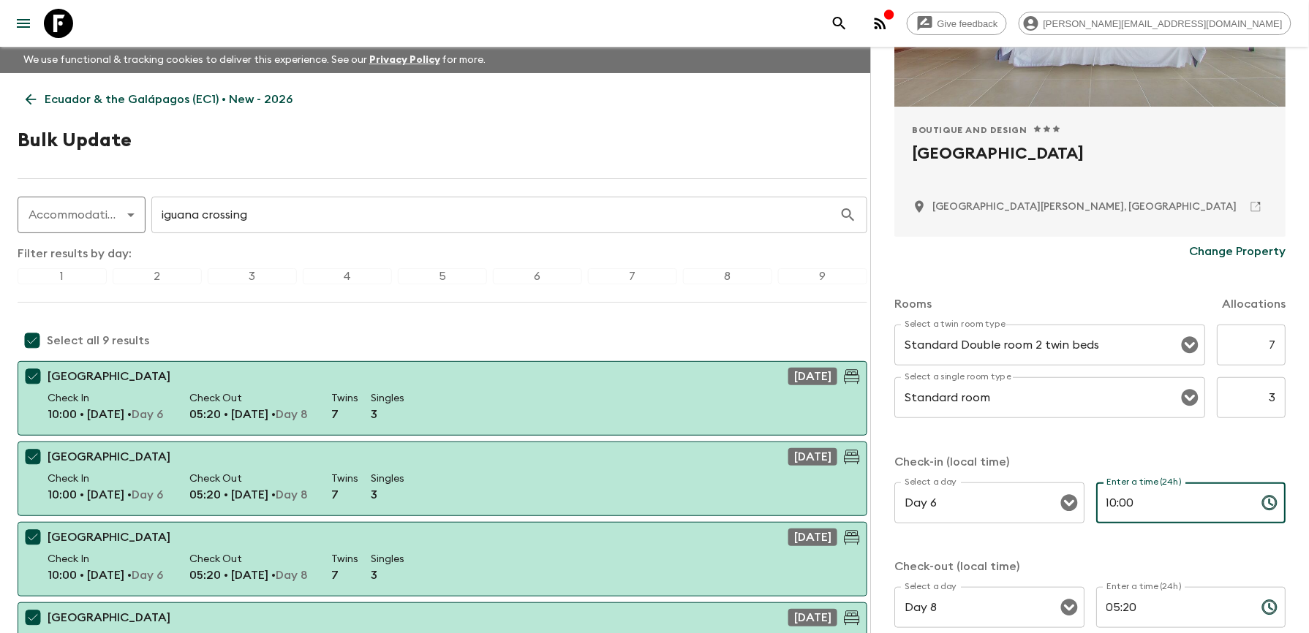
drag, startPoint x: 1150, startPoint y: 509, endPoint x: 946, endPoint y: 467, distance: 208.4
click at [1022, 512] on div "Select a day Day 6 Select a day ​ Enter a time (24h) 10:00 Enter a time (24h) ​" at bounding box center [1089, 512] width 391 height 58
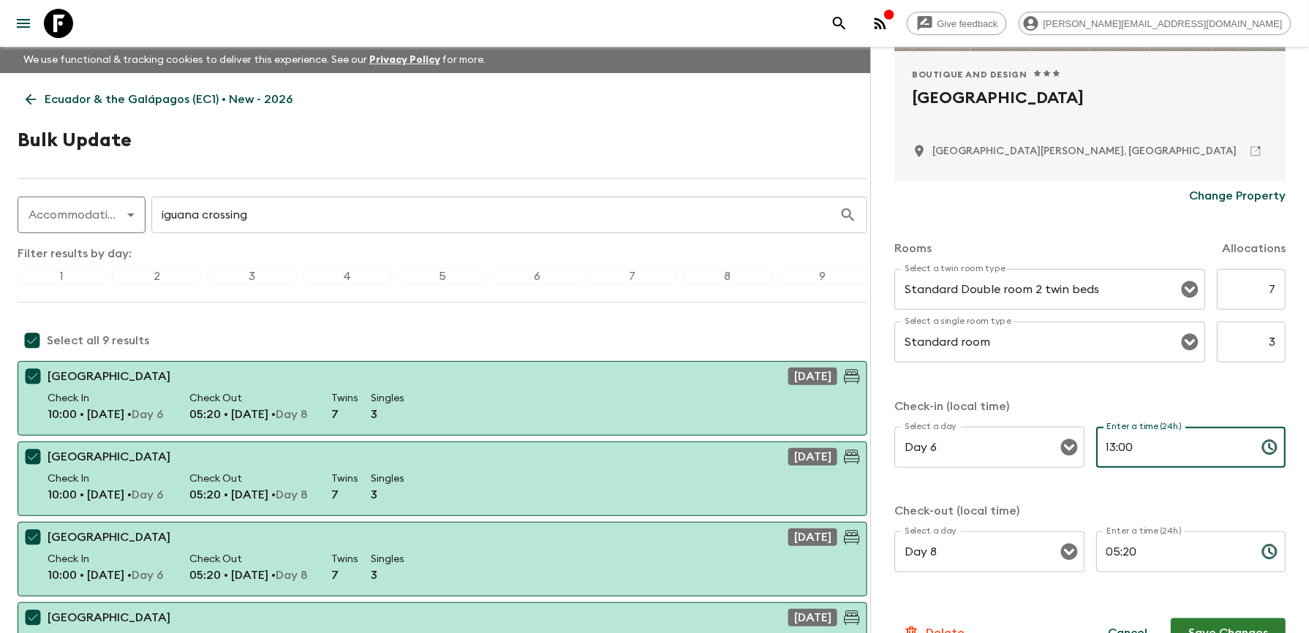
scroll to position [282, 0]
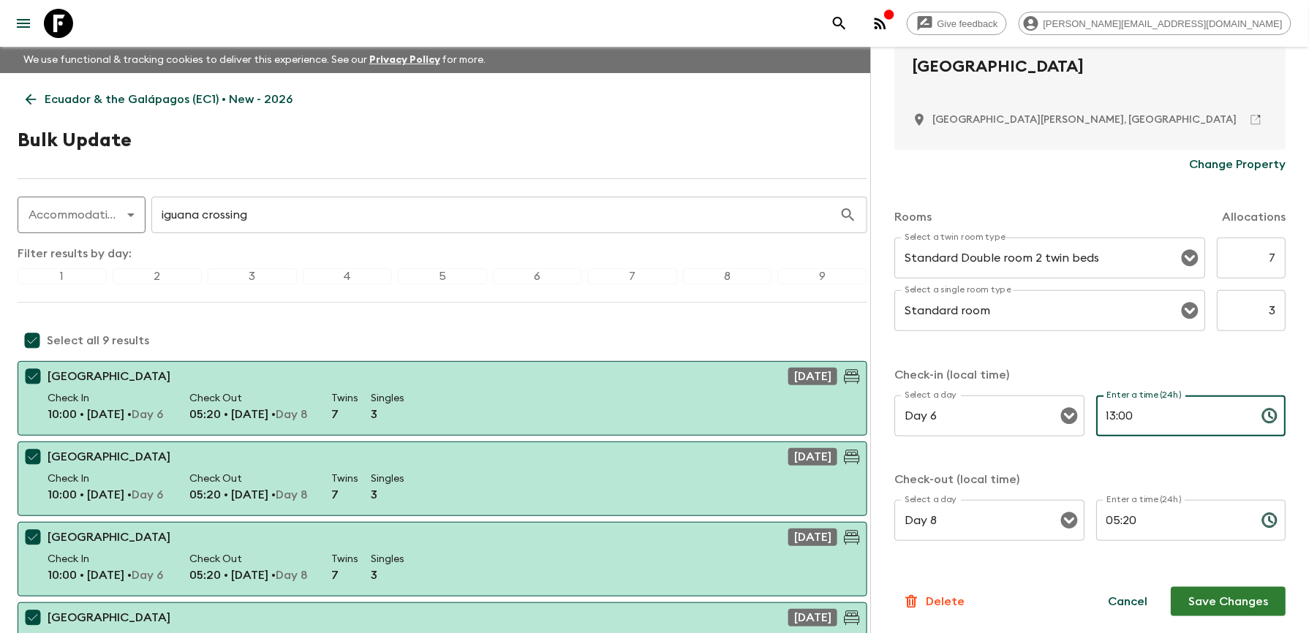
type input "13:00"
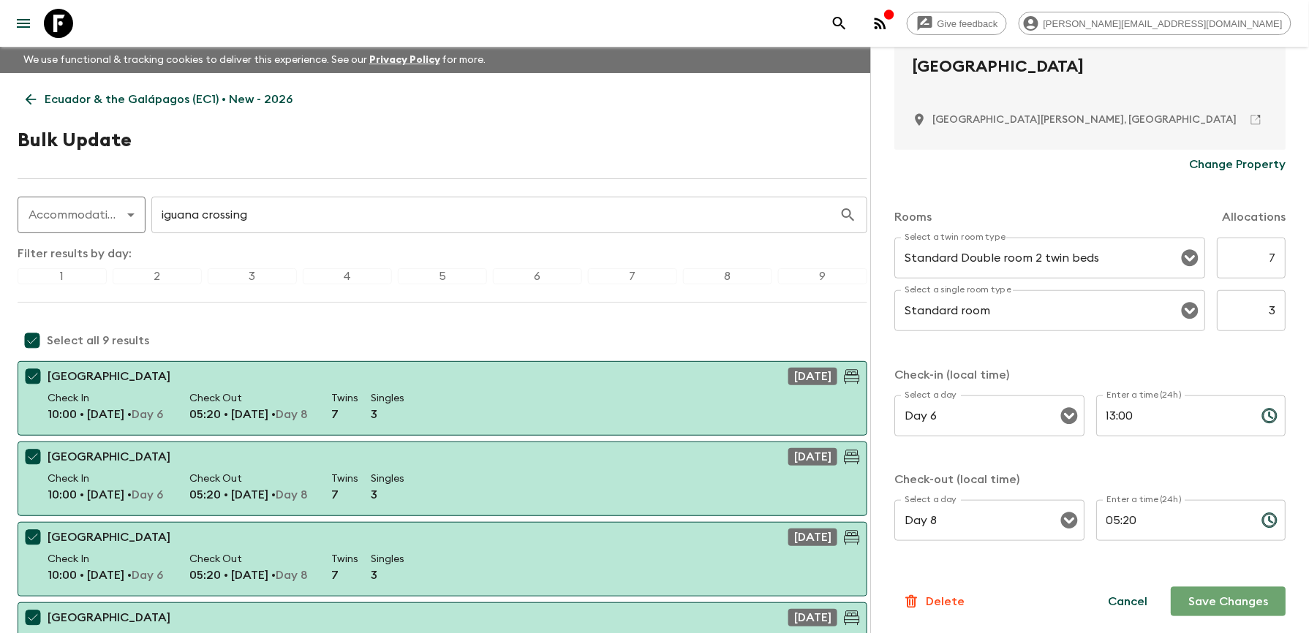
click at [1218, 600] on button "Save Changes" at bounding box center [1228, 601] width 115 height 29
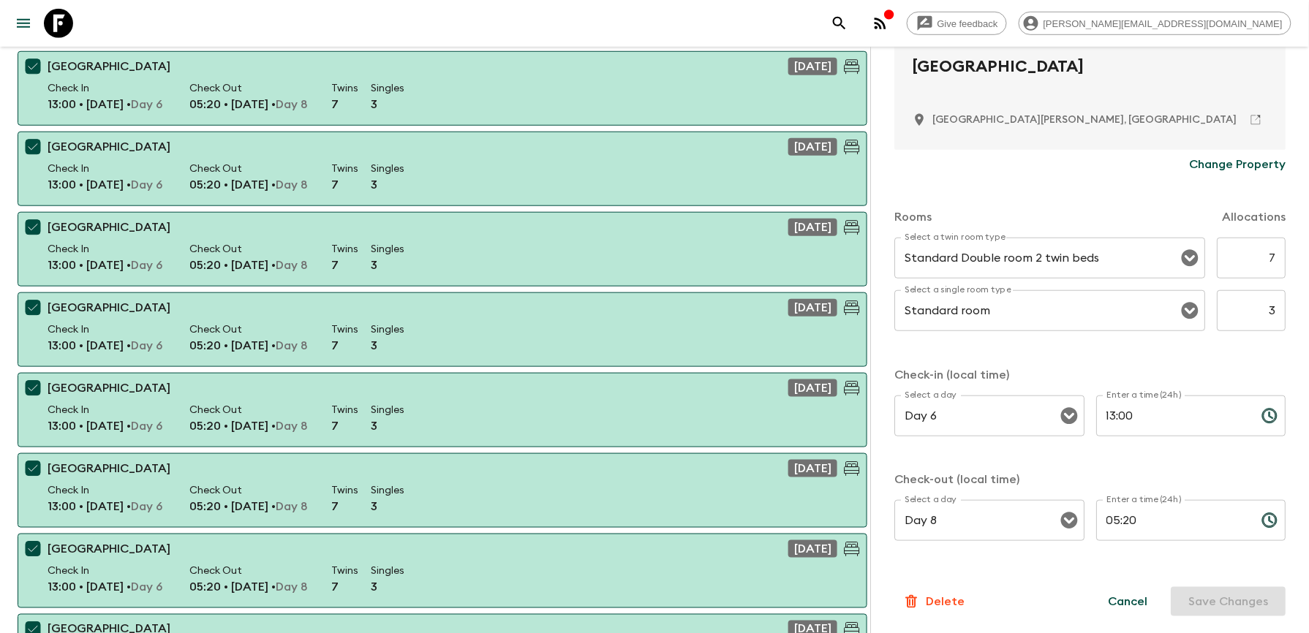
scroll to position [0, 0]
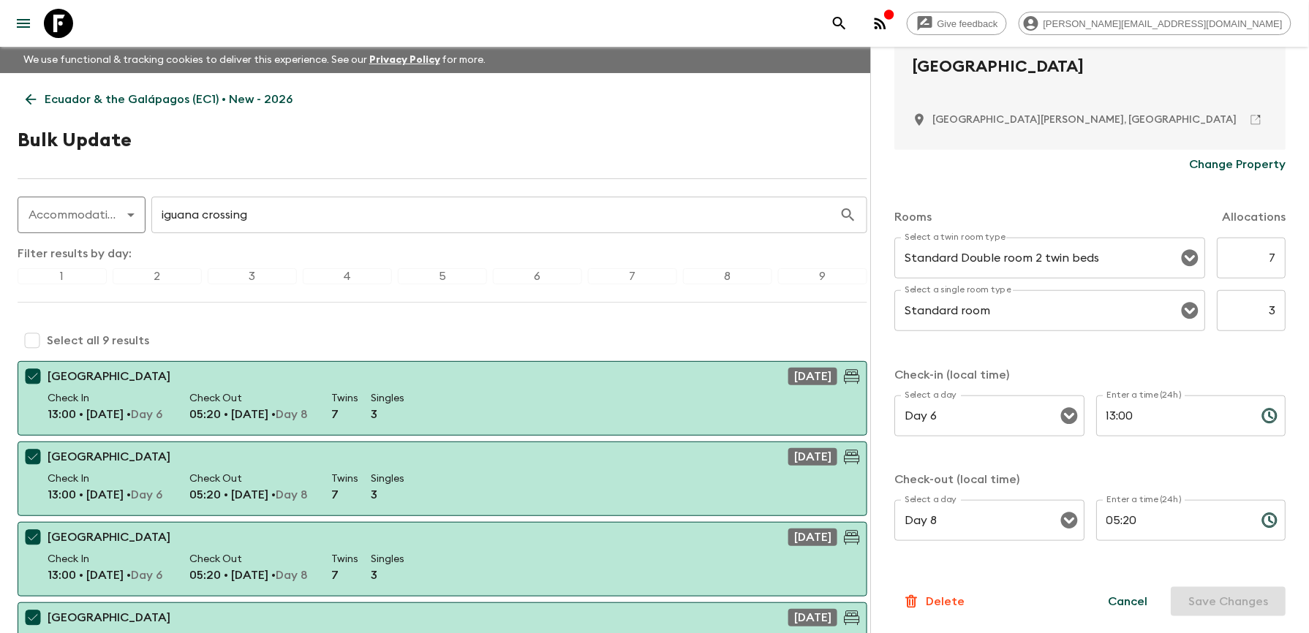
click at [85, 103] on p "Ecuador & the Galápagos (EC1) • New - 2026" at bounding box center [169, 100] width 248 height 18
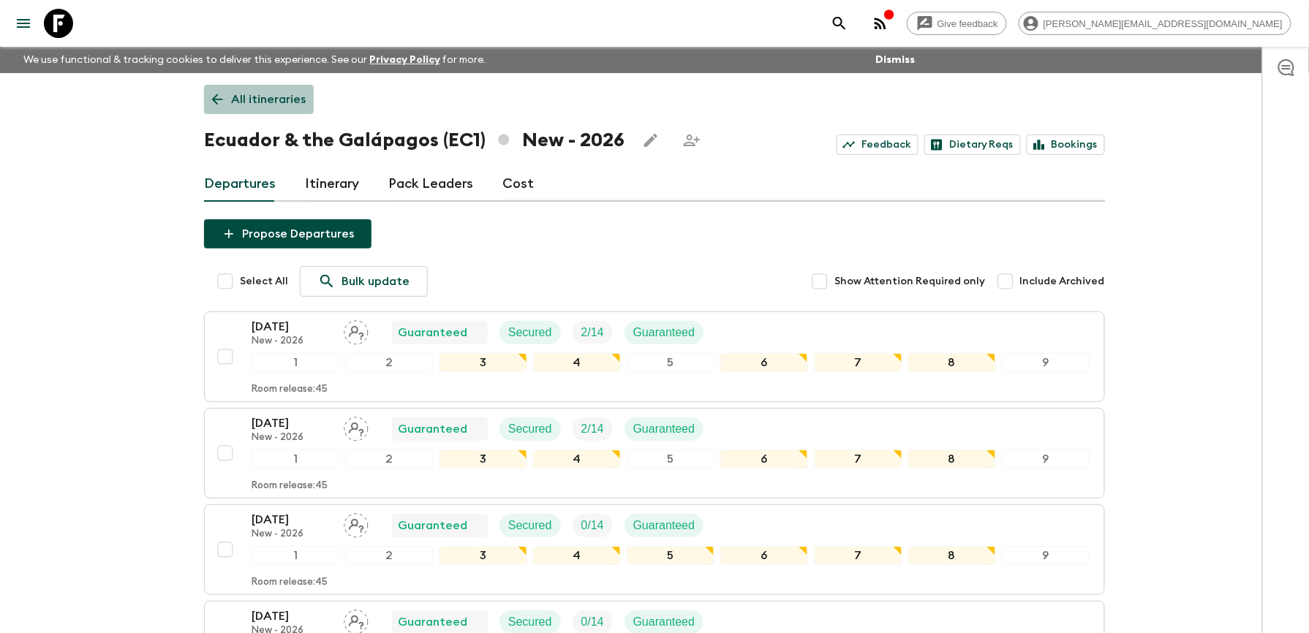
click at [288, 101] on p "All itineraries" at bounding box center [268, 100] width 75 height 18
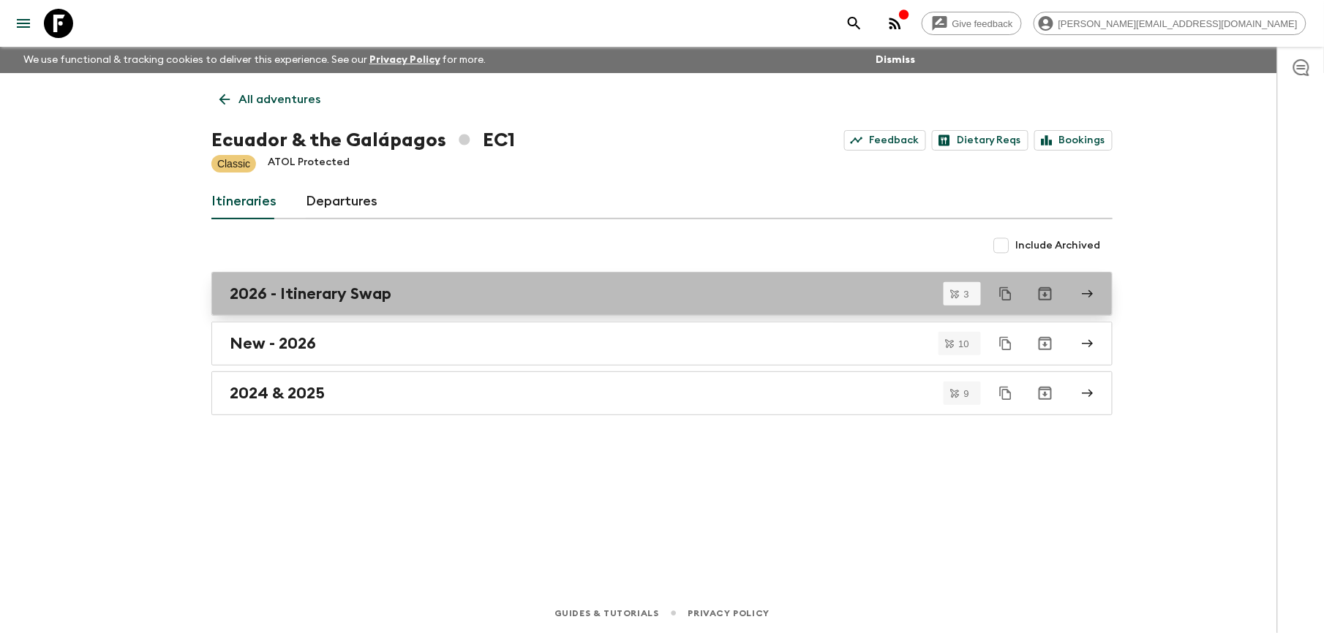
click at [323, 284] on h2 "2026 - Itinerary Swap" at bounding box center [311, 293] width 162 height 19
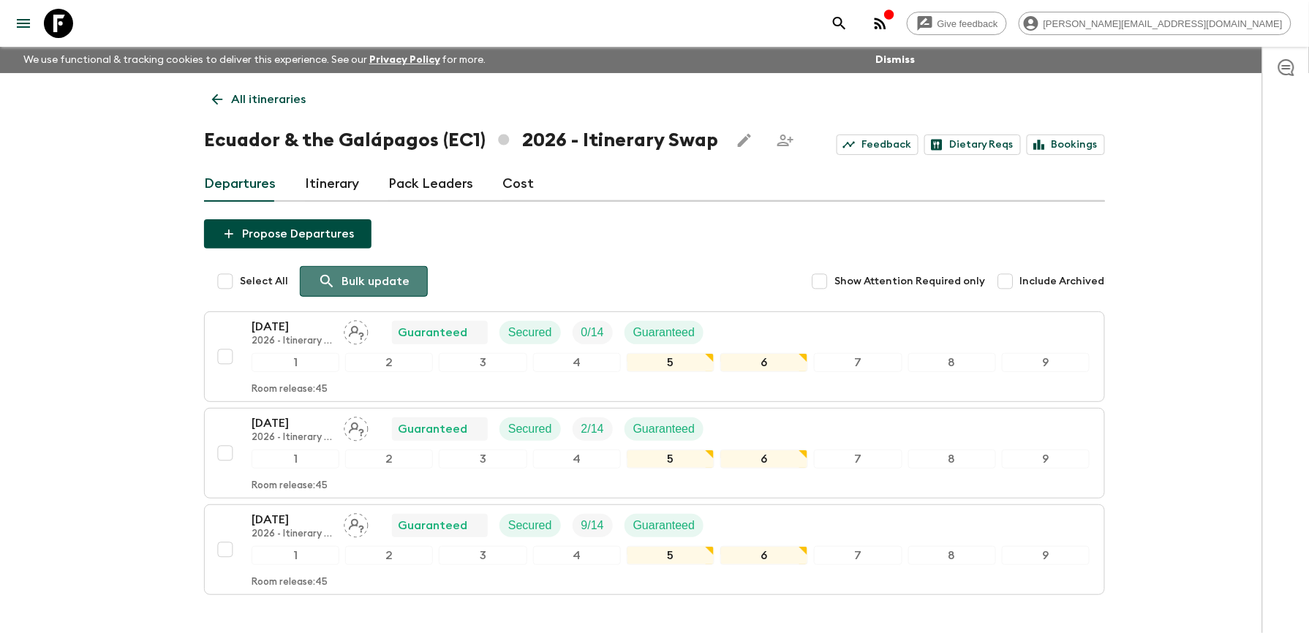
click at [351, 279] on p "Bulk update" at bounding box center [375, 282] width 68 height 18
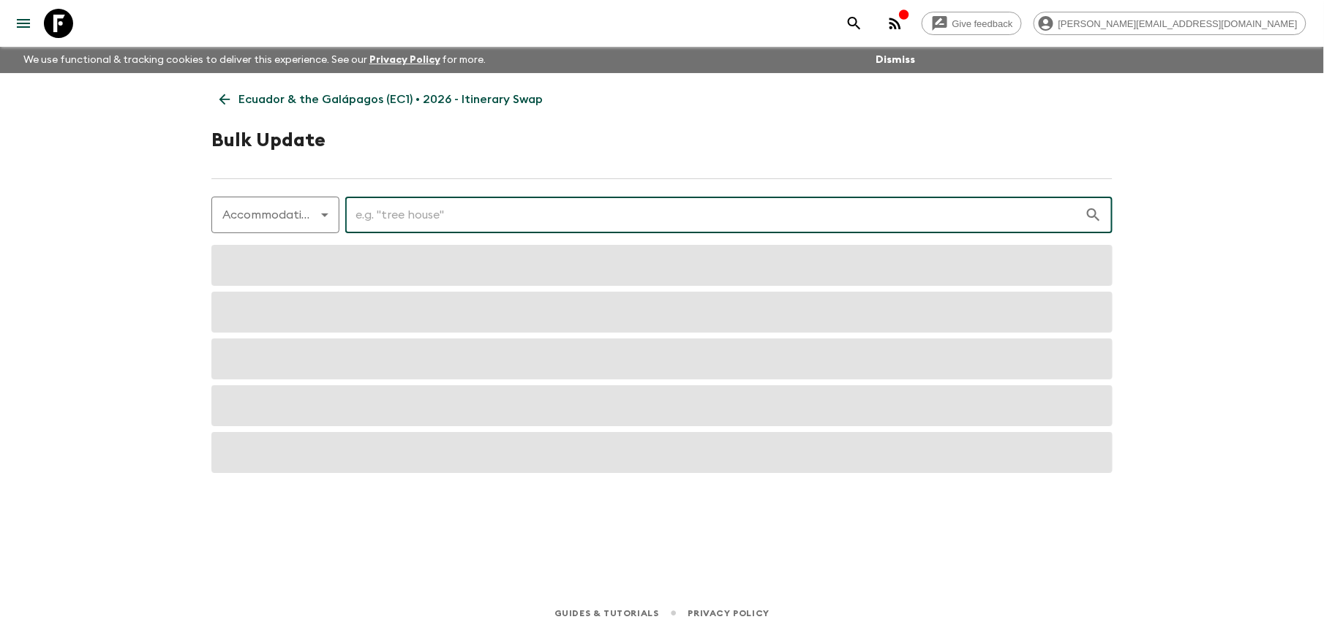
click at [370, 231] on input "text" at bounding box center [714, 215] width 739 height 41
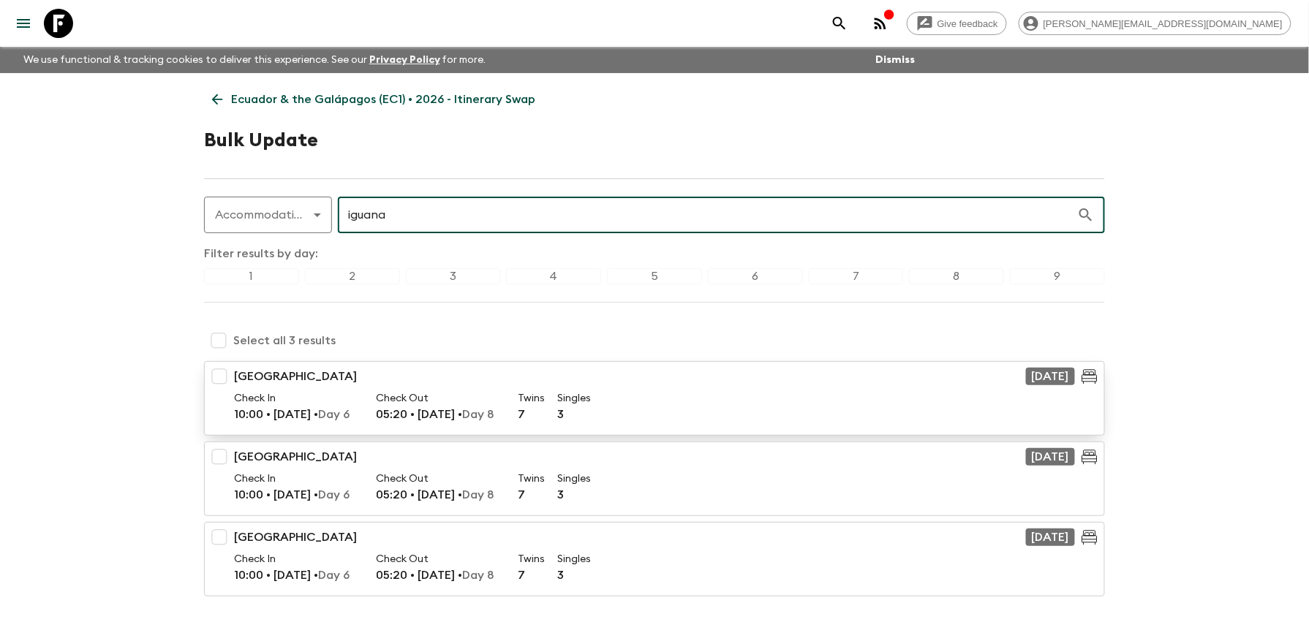
type input "iguana"
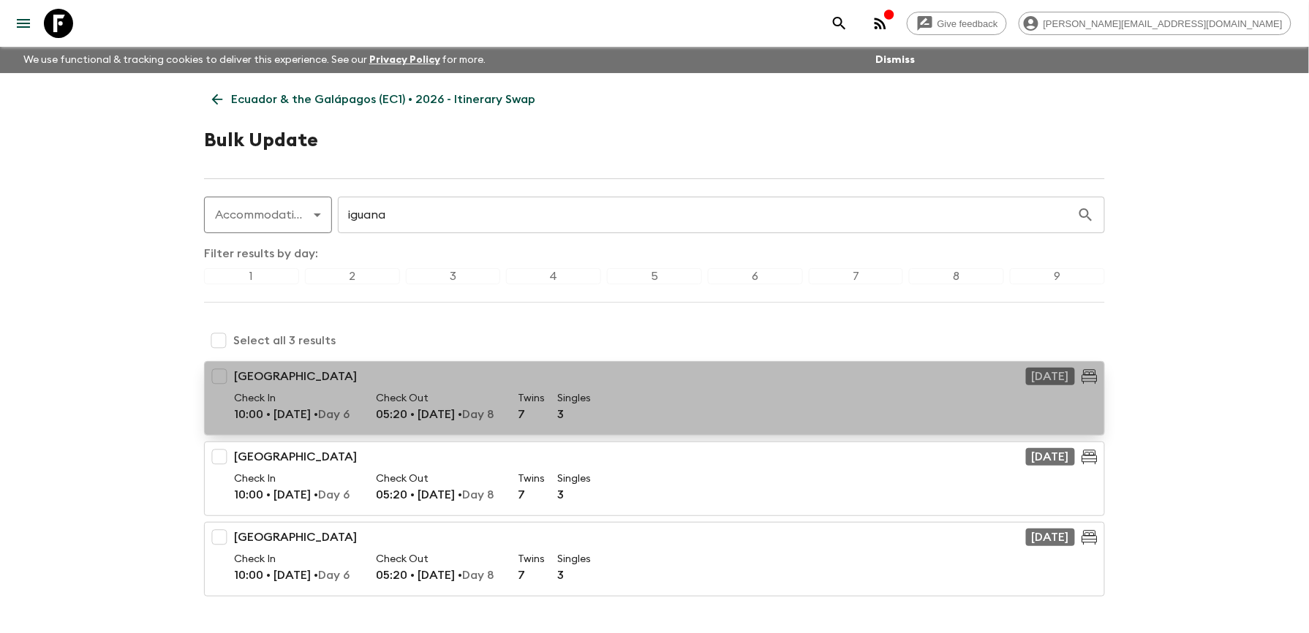
click at [287, 392] on p "Check In" at bounding box center [296, 398] width 124 height 15
checkbox input "true"
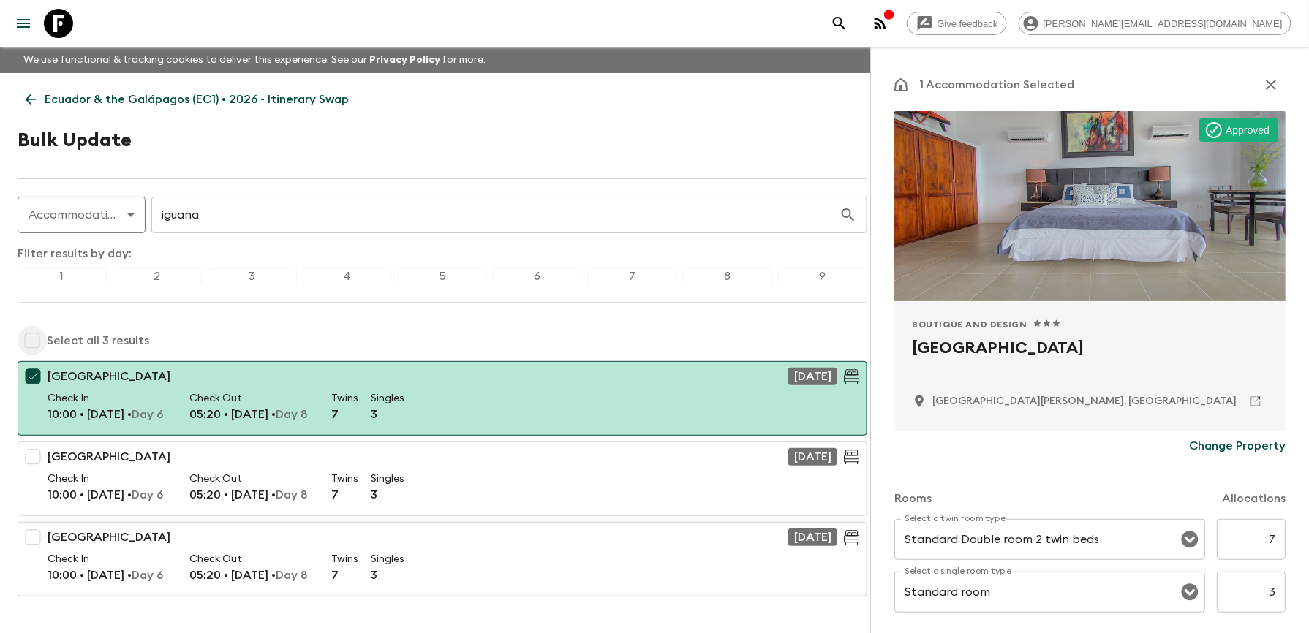
click at [35, 346] on input "checkbox" at bounding box center [32, 340] width 29 height 29
checkbox input "true"
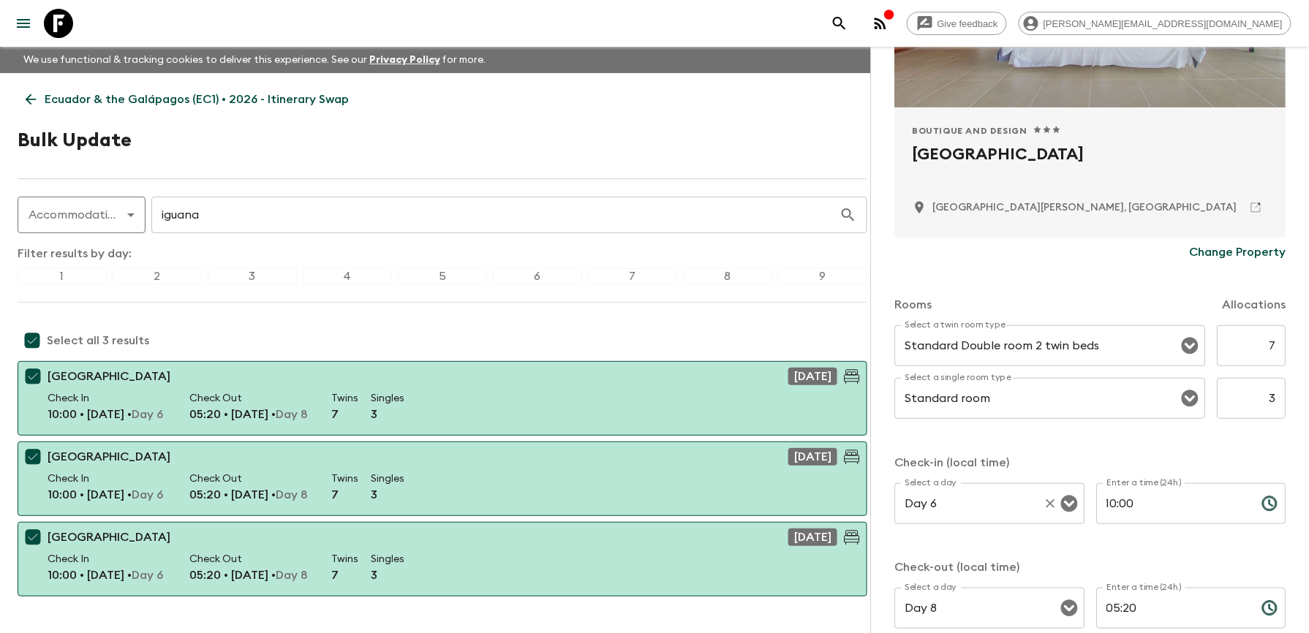
scroll to position [195, 0]
drag, startPoint x: 1158, startPoint y: 503, endPoint x: 1072, endPoint y: 507, distance: 86.4
click at [1072, 507] on div "Select a day Day 6 Select a day ​ Enter a time (24h) 10:00 Enter a time (24h) ​" at bounding box center [1089, 512] width 391 height 58
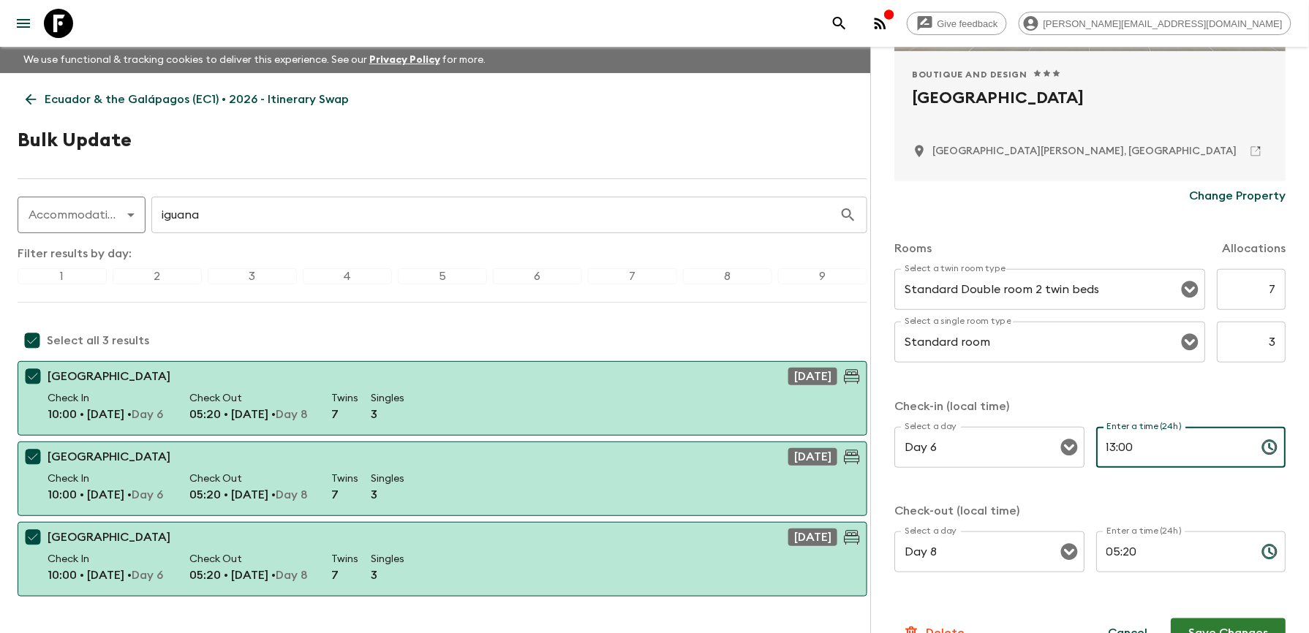
scroll to position [282, 0]
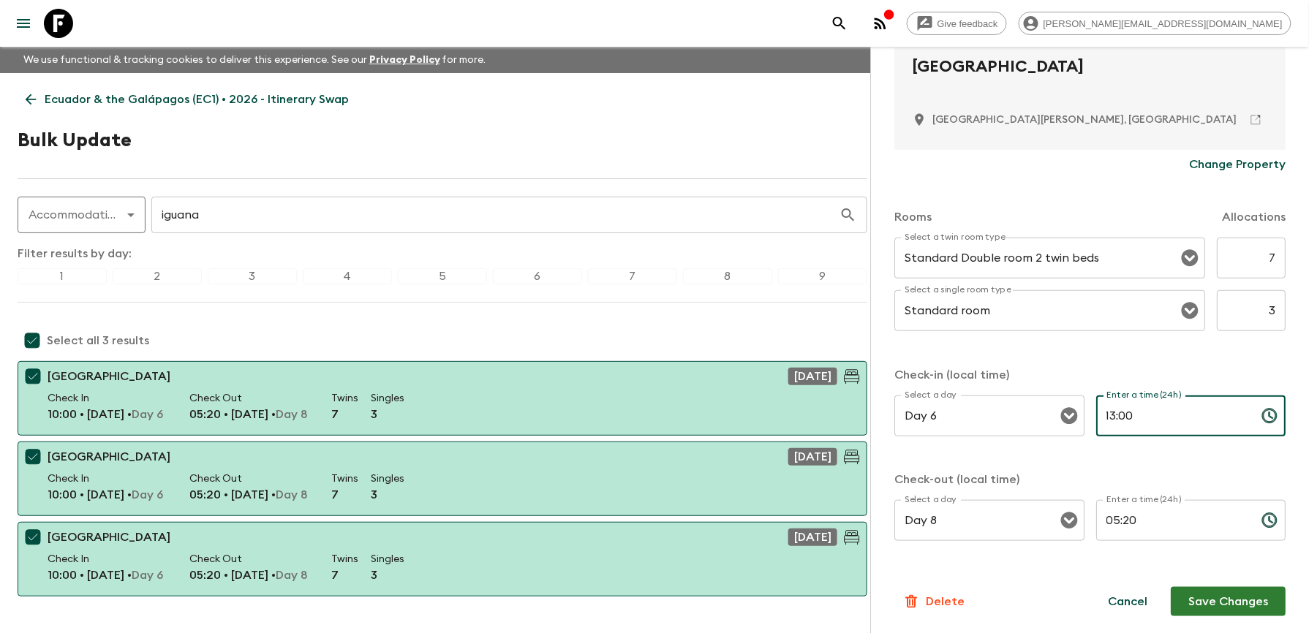
type input "13:00"
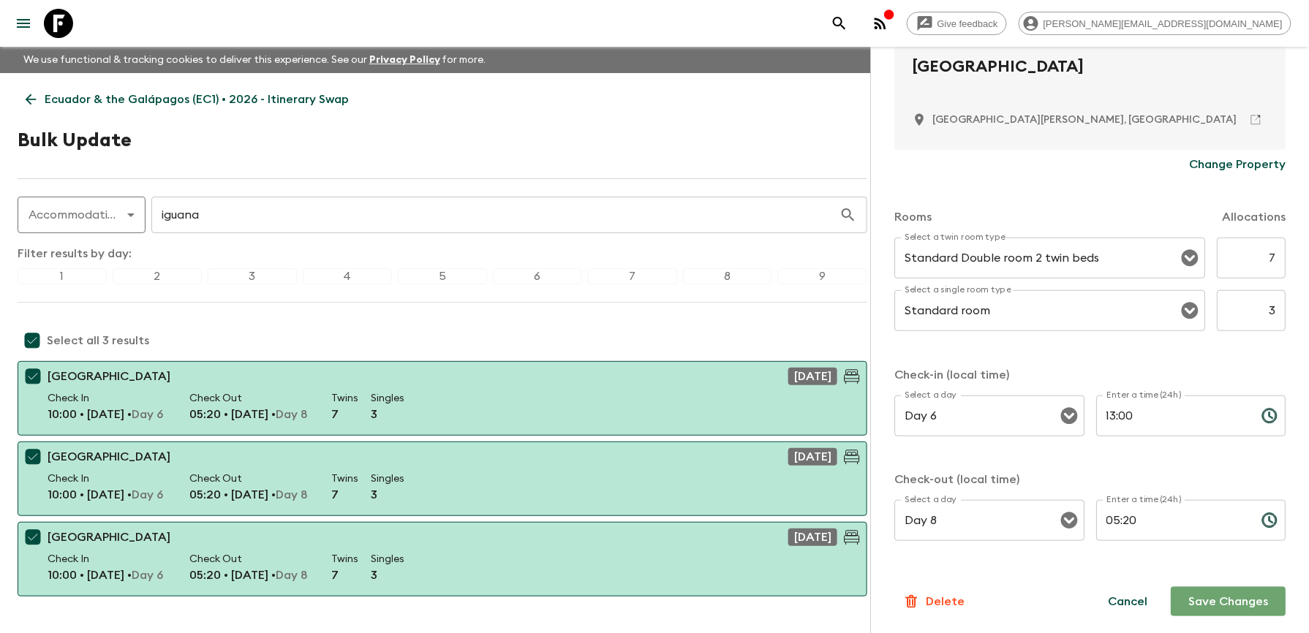
click at [1220, 605] on button "Save Changes" at bounding box center [1228, 601] width 115 height 29
